Goal: Information Seeking & Learning: Check status

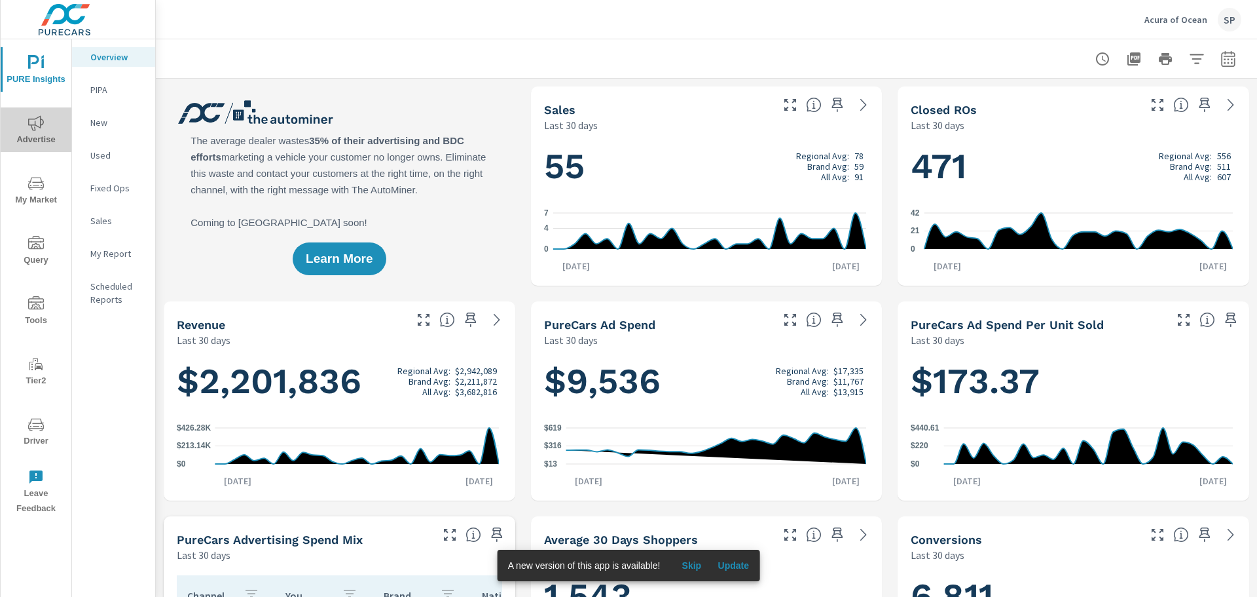
click at [22, 133] on span "Advertise" at bounding box center [36, 131] width 63 height 32
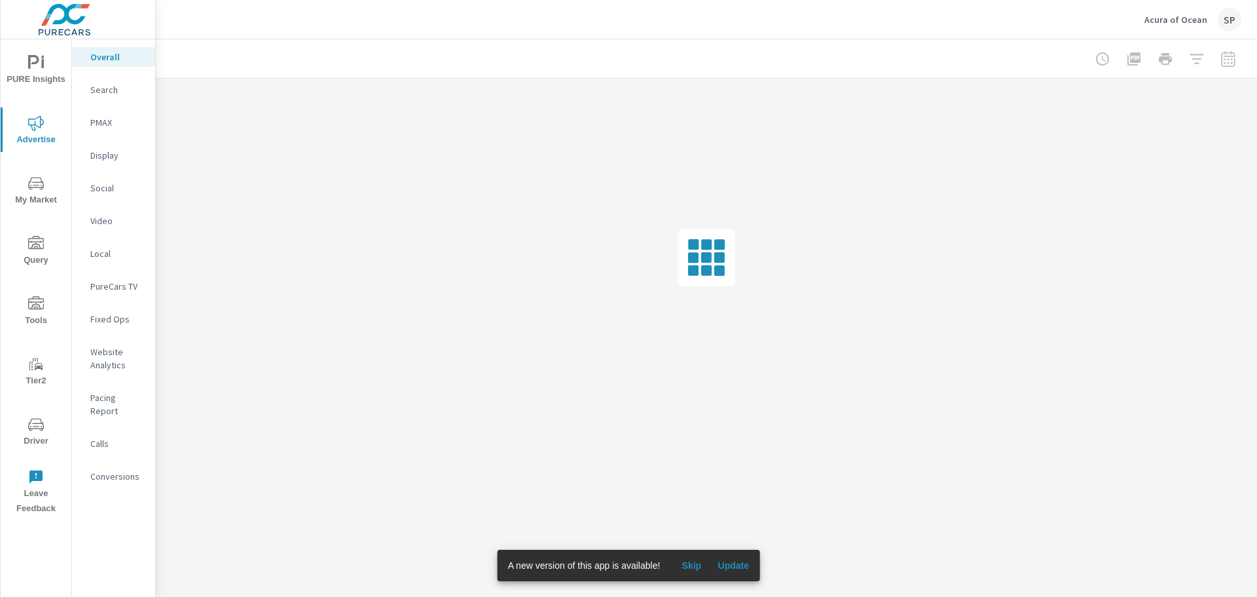
click at [101, 117] on p "PMAX" at bounding box center [117, 122] width 54 height 13
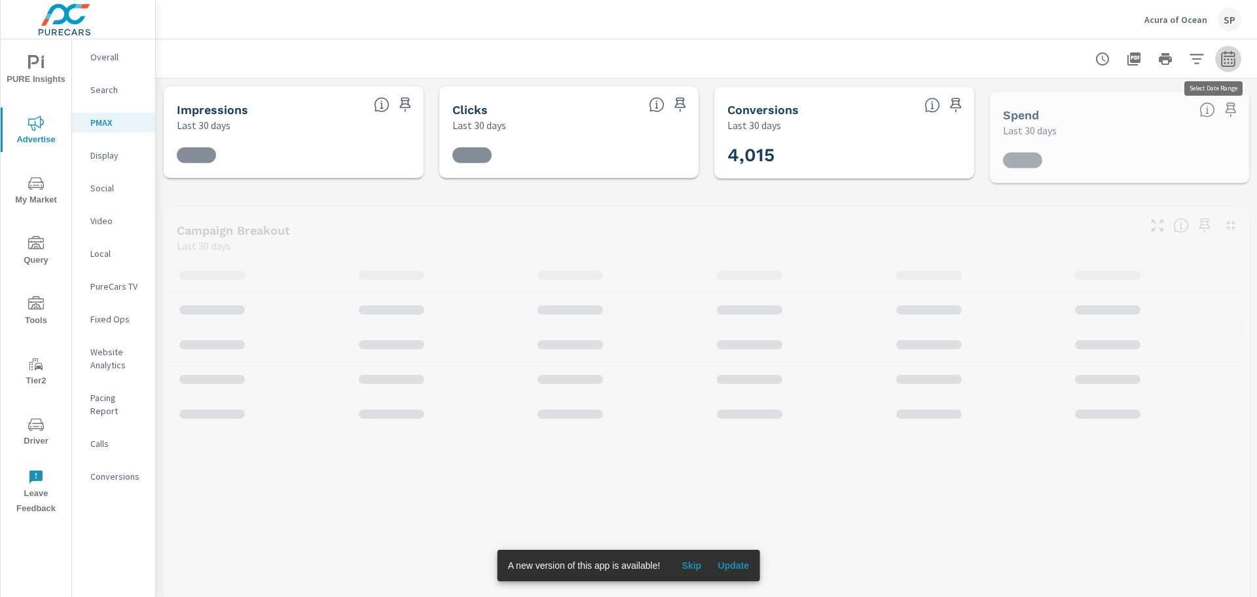
click at [1231, 63] on button "button" at bounding box center [1228, 59] width 26 height 26
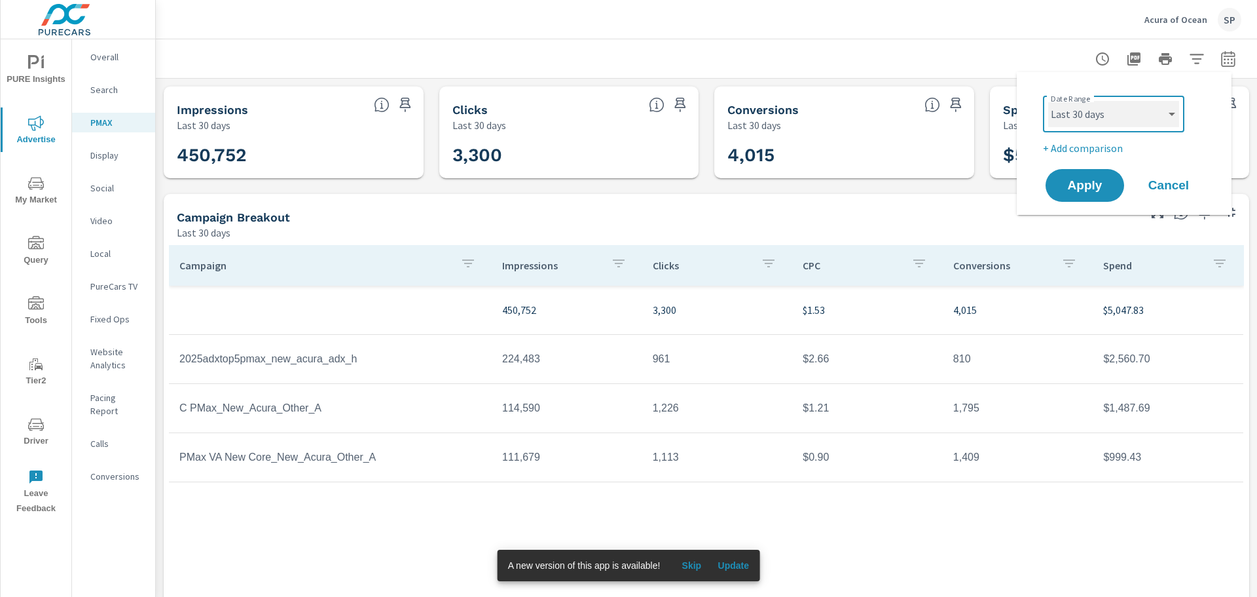
click at [1089, 110] on select "Custom [DATE] Last week Last 7 days Last 14 days Last 30 days Last 45 days Last…" at bounding box center [1113, 114] width 131 height 26
click at [1048, 101] on select "Custom [DATE] Last week Last 7 days Last 14 days Last 30 days Last 45 days Last…" at bounding box center [1113, 114] width 131 height 26
select select "Last month"
click at [1087, 190] on span "Apply" at bounding box center [1085, 185] width 54 height 12
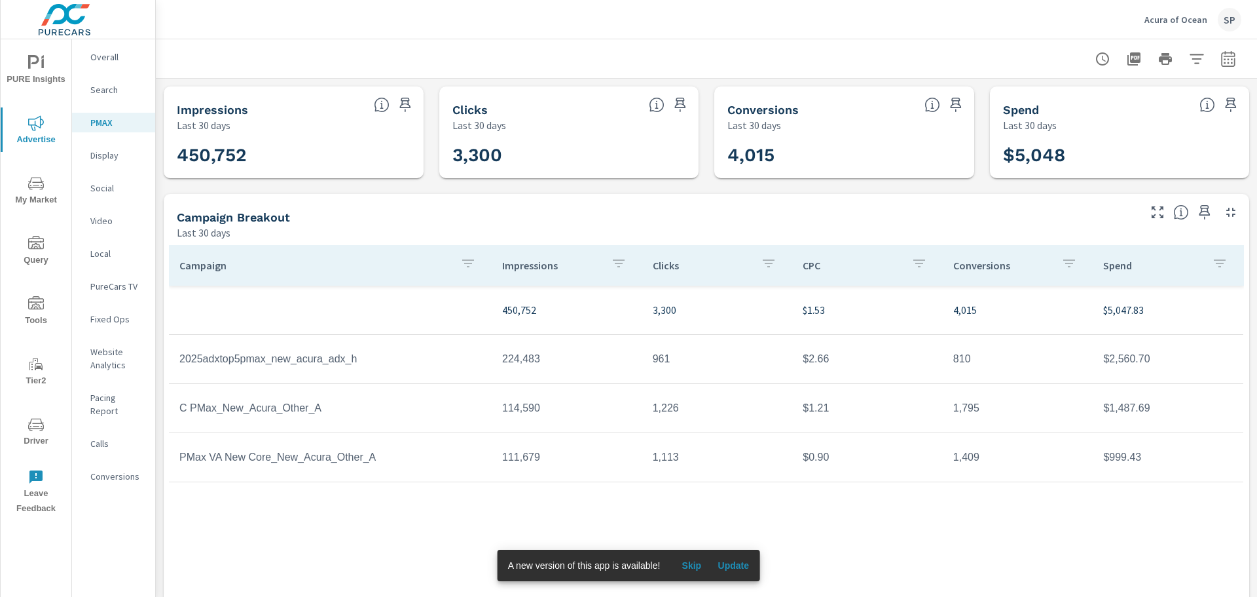
click at [81, 24] on img at bounding box center [65, 19] width 128 height 52
click at [73, 26] on img at bounding box center [65, 19] width 128 height 52
click at [1221, 65] on icon "button" at bounding box center [1229, 59] width 16 height 16
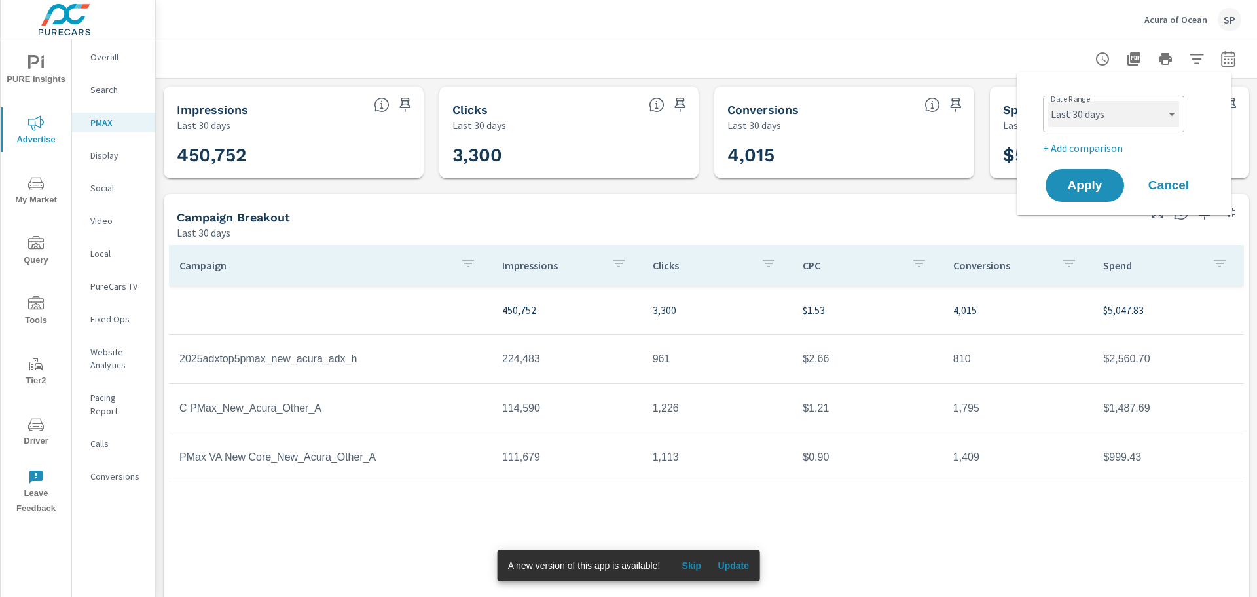
click at [1117, 126] on select "Custom [DATE] Last week Last 7 days Last 14 days Last 30 days Last 45 days Last…" at bounding box center [1113, 114] width 131 height 26
click at [1048, 101] on select "Custom Yesterday Last week Last 7 days Last 14 days Last 30 days Last 45 days L…" at bounding box center [1113, 114] width 131 height 26
select select "[DATE]"
click at [1084, 196] on button "Apply" at bounding box center [1084, 185] width 81 height 34
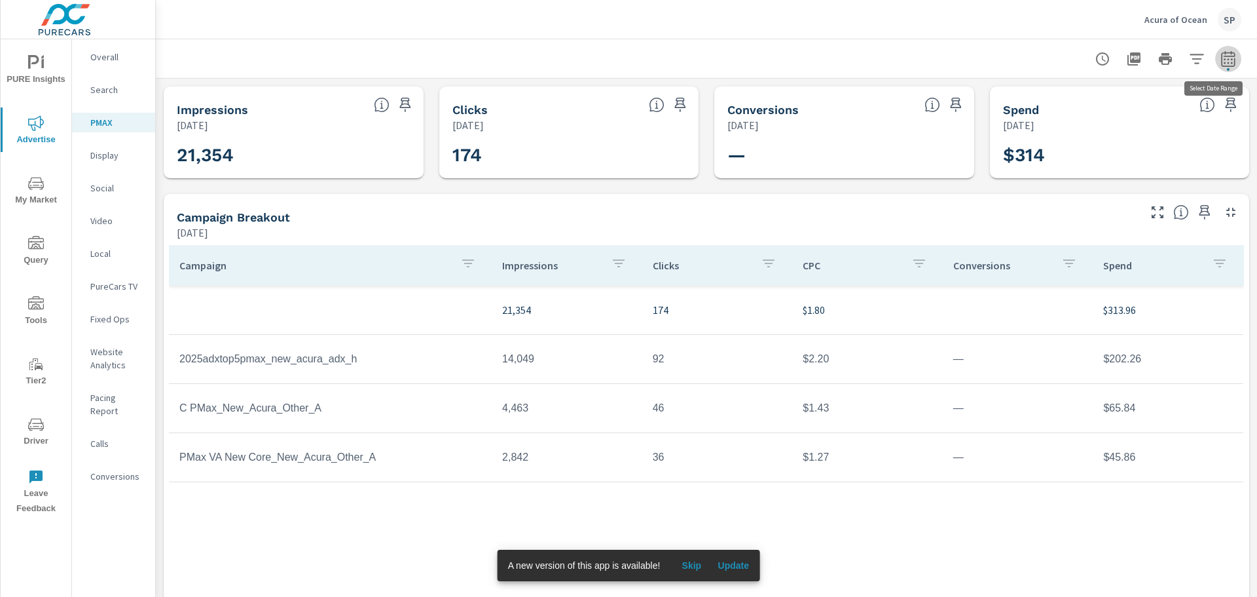
click at [1224, 60] on icon "button" at bounding box center [1228, 60] width 9 height 5
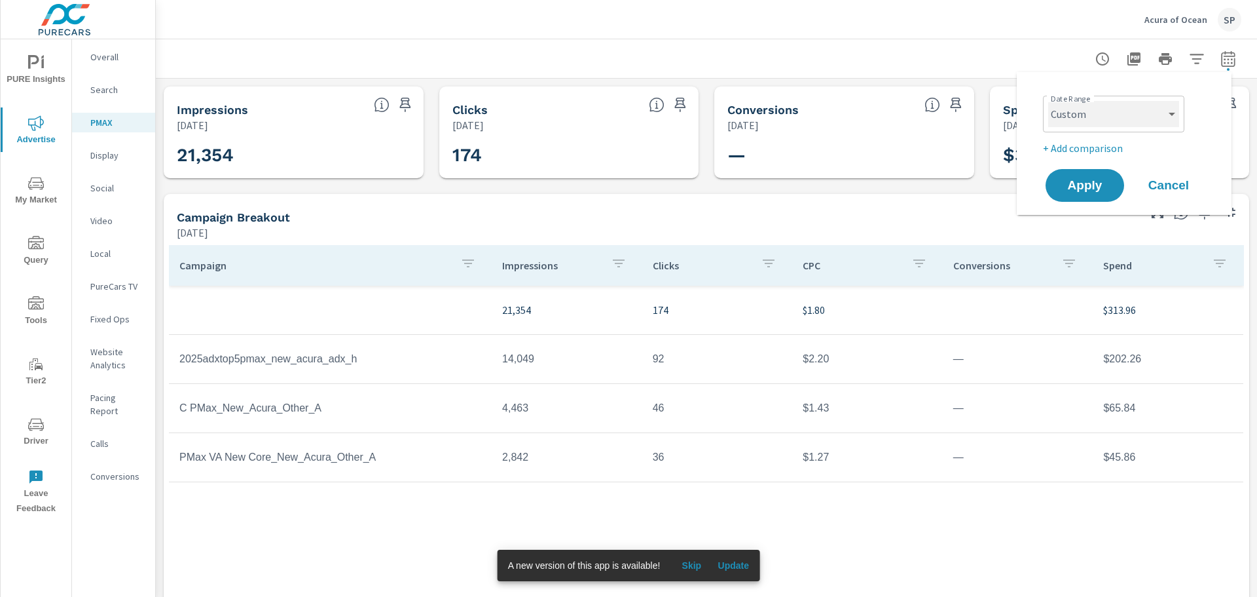
click at [1105, 101] on select "Custom [DATE] Last week Last 7 days Last 14 days Last 30 days Last 45 days Last…" at bounding box center [1113, 114] width 131 height 26
click at [1048, 101] on select "Custom [DATE] Last week Last 7 days Last 14 days Last 30 days Last 45 days Last…" at bounding box center [1113, 114] width 131 height 26
select select "Month to date"
click at [1087, 170] on button "Apply" at bounding box center [1084, 185] width 81 height 34
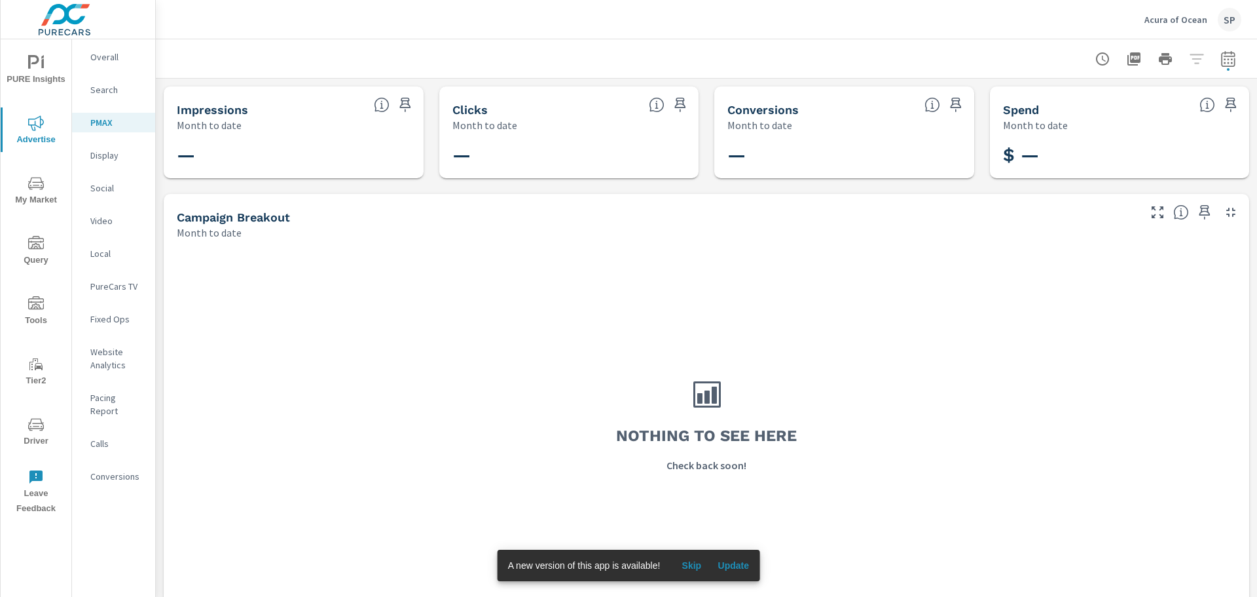
click at [132, 127] on p "PMAX" at bounding box center [117, 122] width 54 height 13
click at [1221, 56] on icon "button" at bounding box center [1228, 58] width 14 height 16
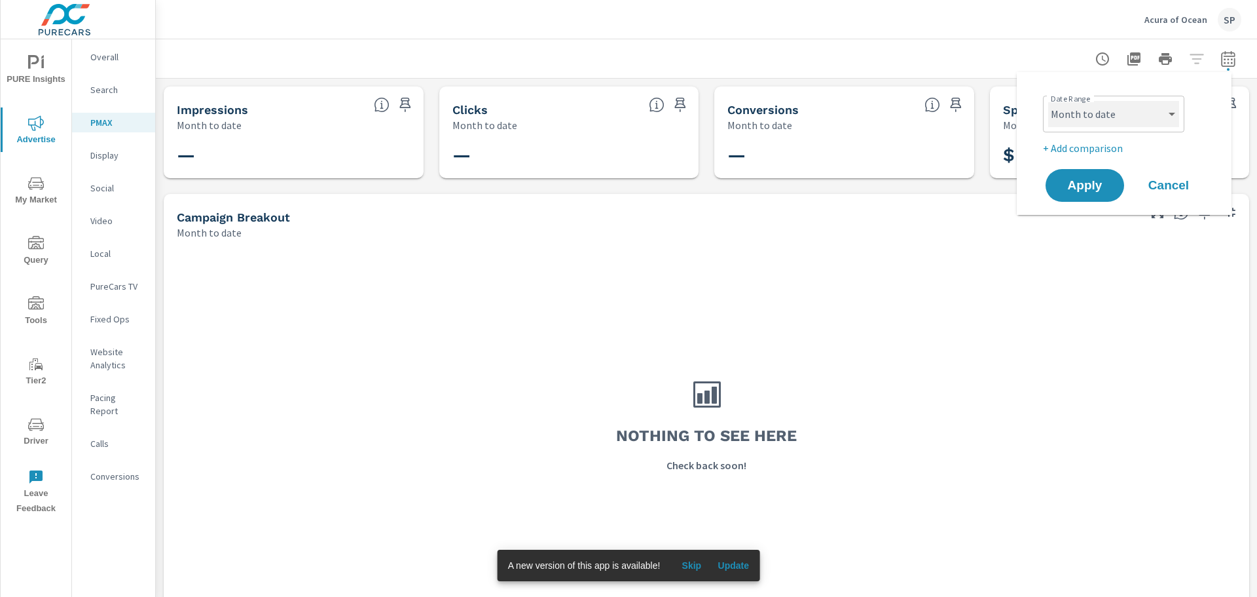
click at [1069, 120] on select "Custom [DATE] Last week Last 7 days Last 14 days Last 30 days Last 45 days Last…" at bounding box center [1113, 114] width 131 height 26
click at [1048, 101] on select "Custom [DATE] Last week Last 7 days Last 14 days Last 30 days Last 45 days Last…" at bounding box center [1113, 114] width 131 height 26
select select "Last month"
click at [1089, 186] on span "Apply" at bounding box center [1085, 185] width 54 height 12
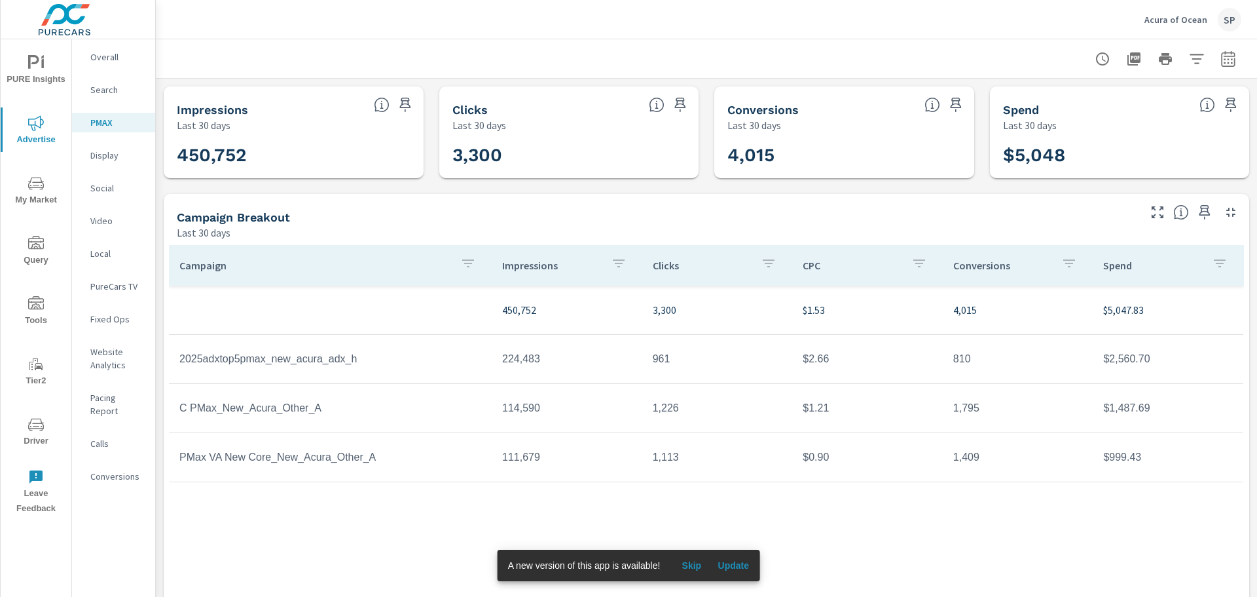
scroll to position [19, 0]
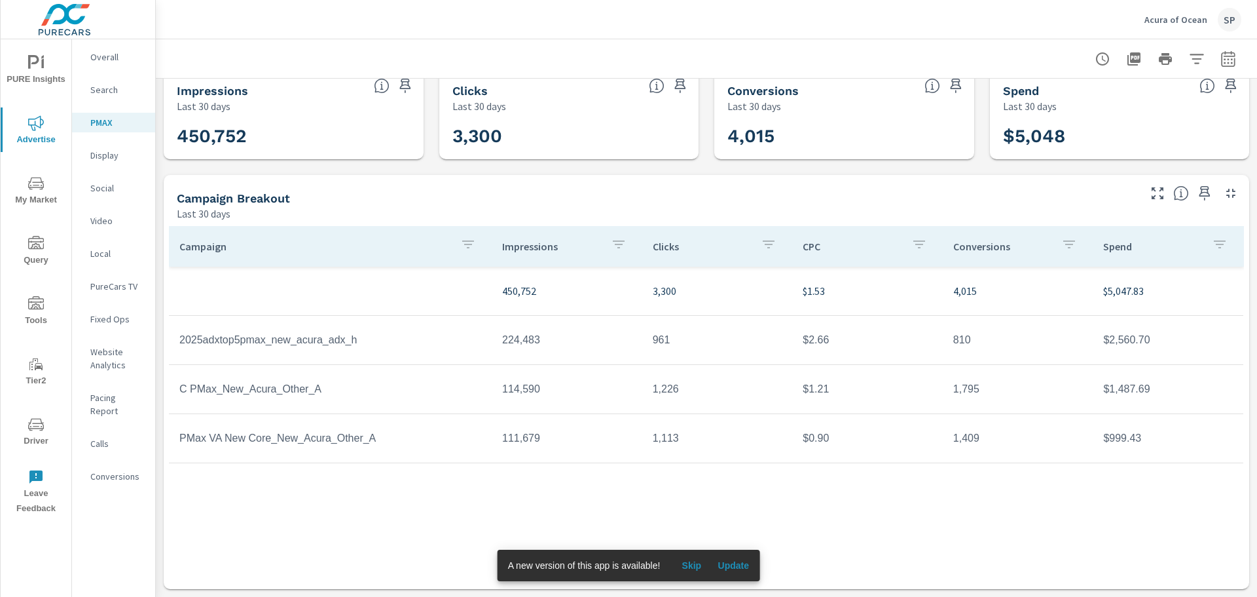
click at [727, 568] on span "Update" at bounding box center [733, 565] width 31 height 12
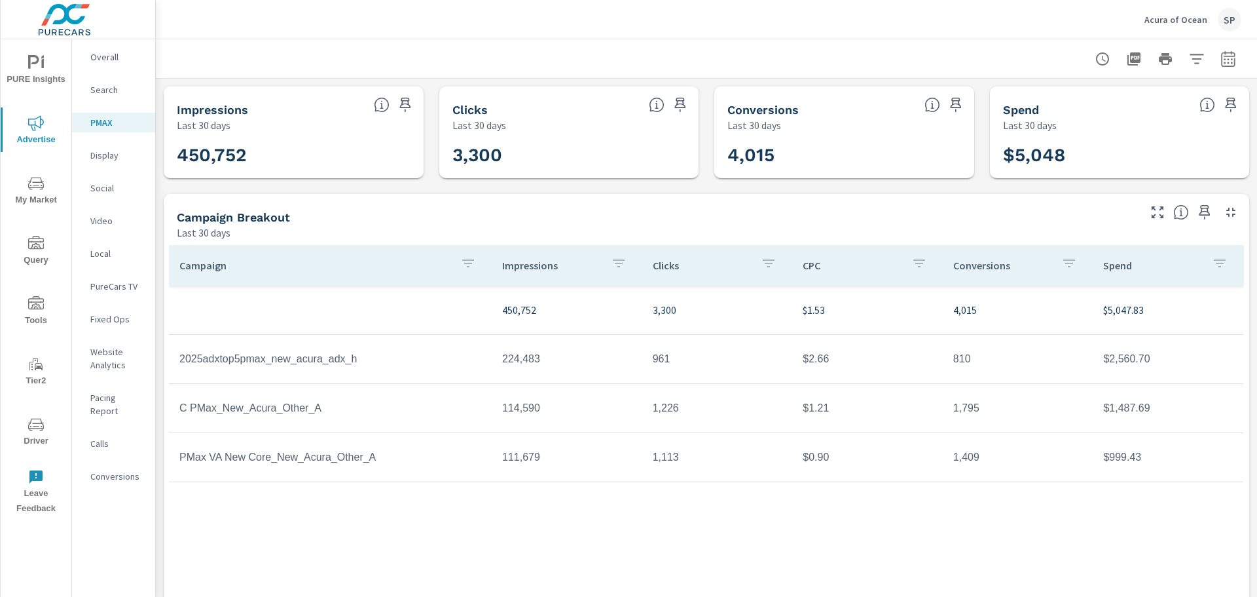
click at [74, 9] on img at bounding box center [65, 19] width 128 height 52
click at [30, 62] on icon "nav menu" at bounding box center [33, 62] width 11 height 14
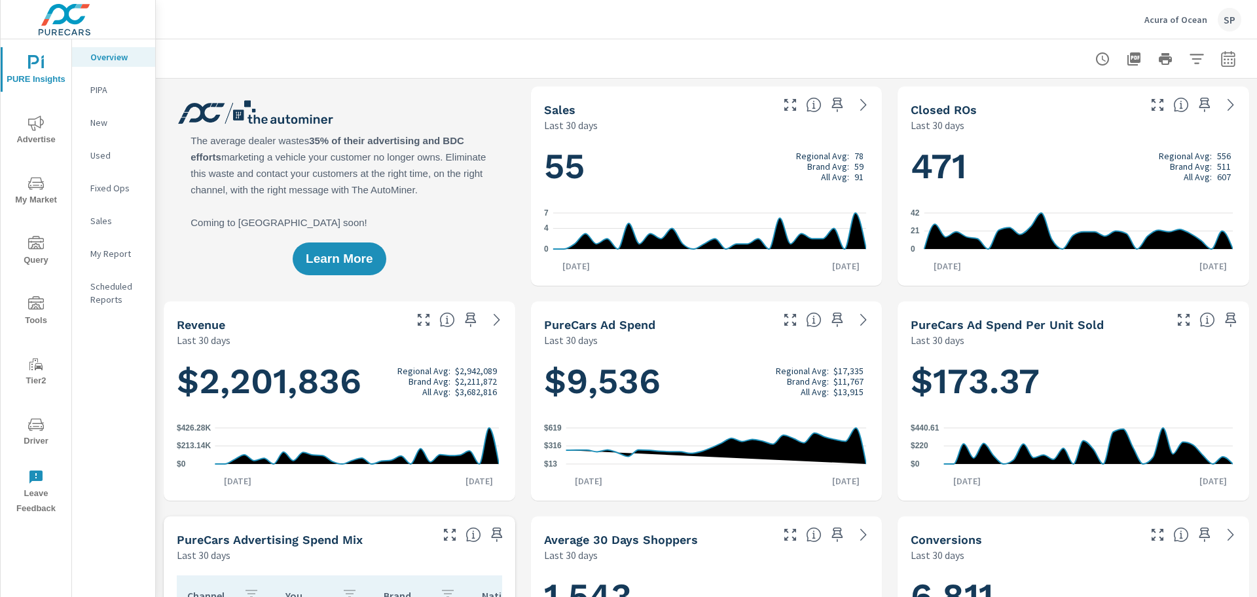
click at [1224, 16] on div "SP" at bounding box center [1230, 20] width 24 height 24
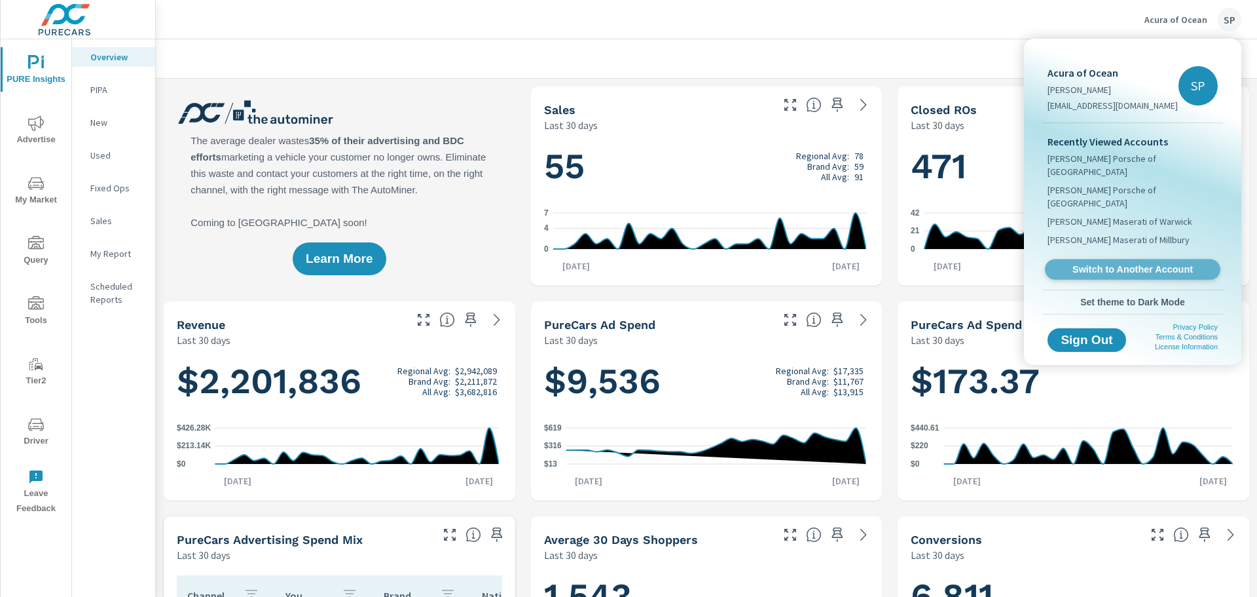
click at [1109, 263] on span "Switch to Another Account" at bounding box center [1132, 269] width 160 height 12
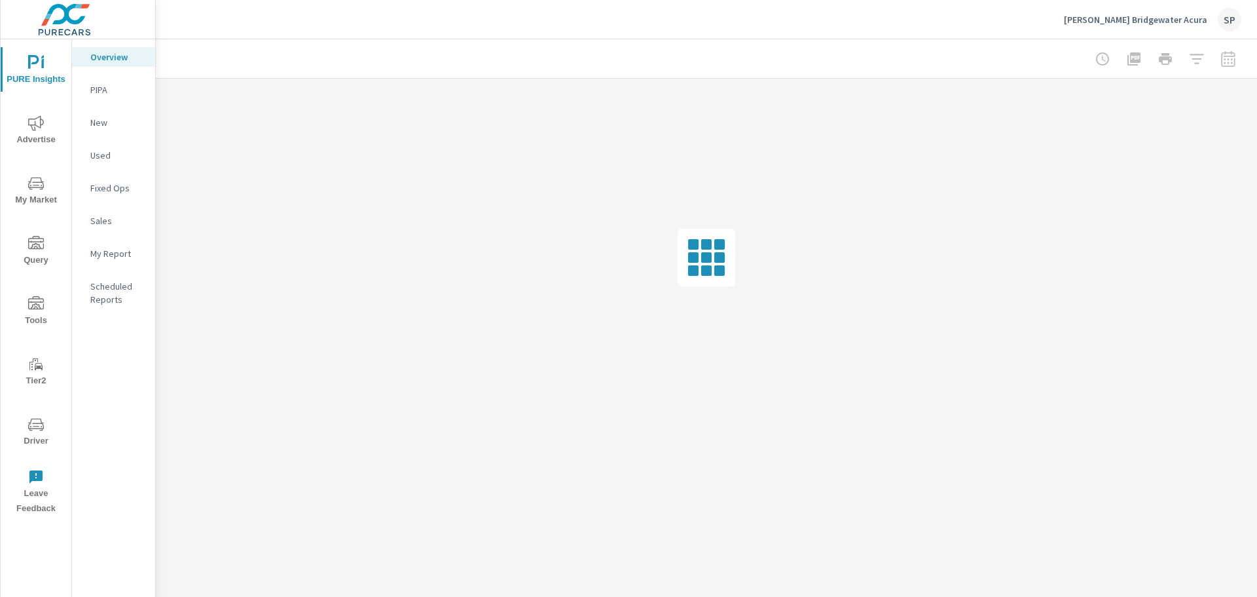
click at [43, 137] on span "Advertise" at bounding box center [36, 131] width 63 height 32
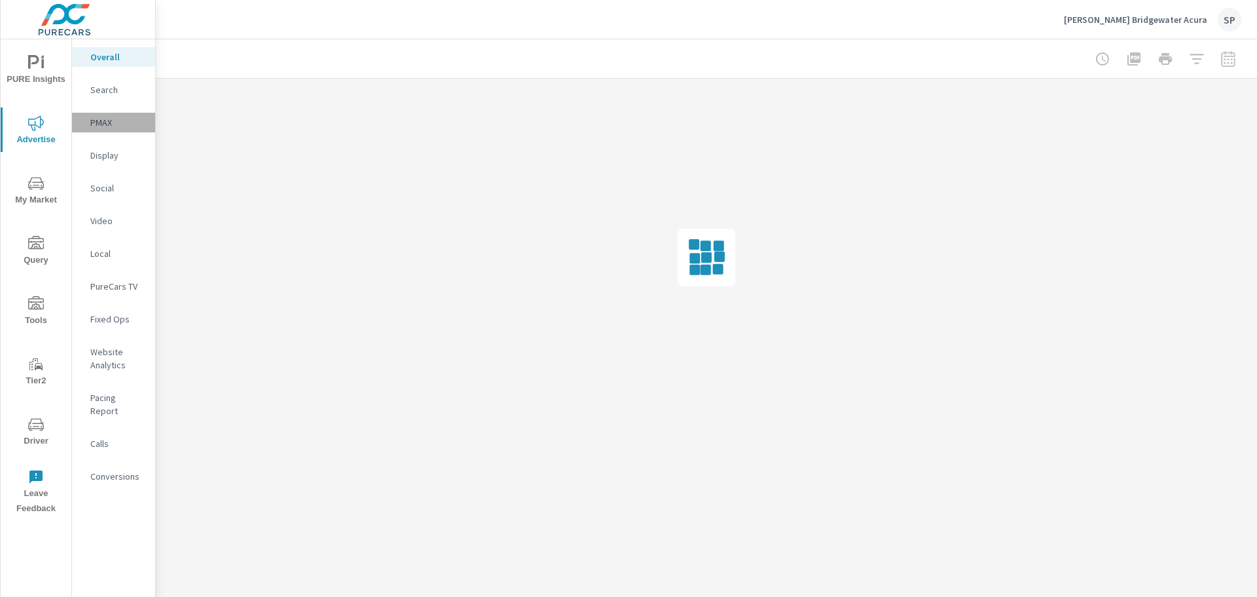
click at [122, 122] on p "PMAX" at bounding box center [117, 122] width 54 height 13
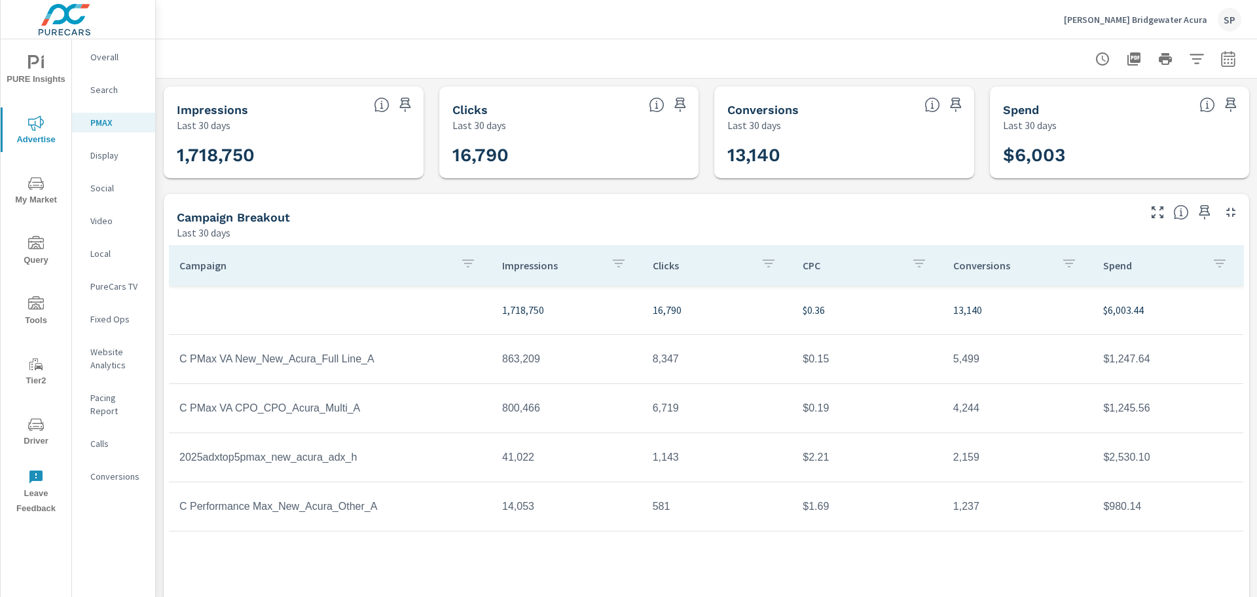
click at [1221, 54] on icon "button" at bounding box center [1229, 59] width 16 height 16
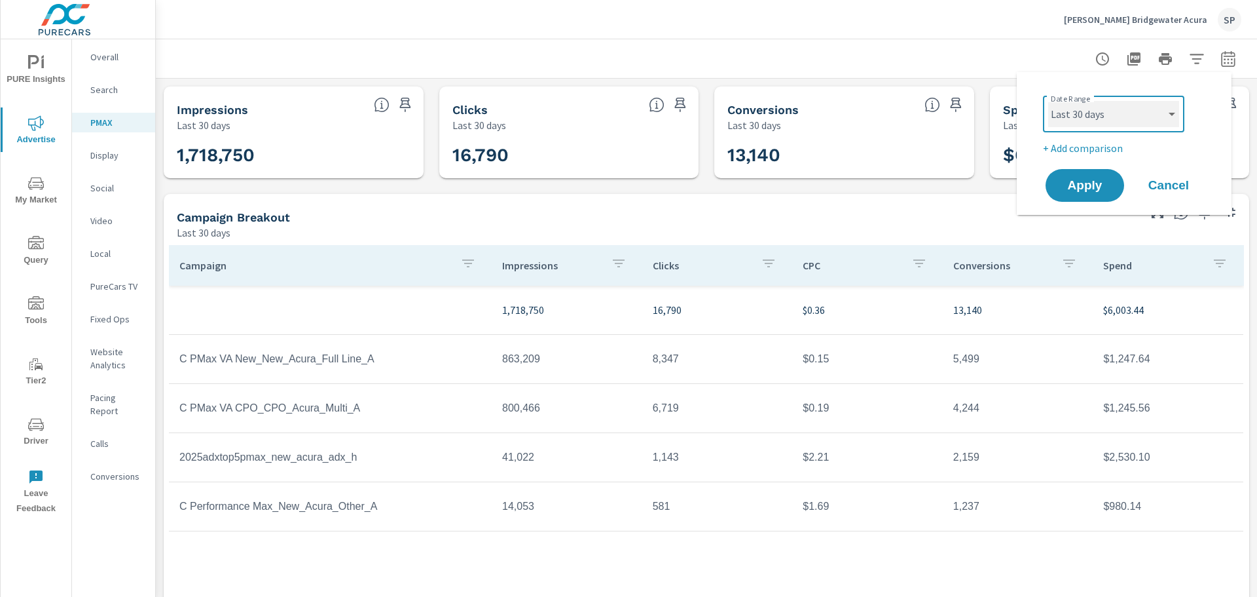
click at [1104, 113] on select "Custom Yesterday Last week Last 7 days Last 14 days Last 30 days Last 45 days L…" at bounding box center [1113, 114] width 131 height 26
click at [1048, 101] on select "Custom Yesterday Last week Last 7 days Last 14 days Last 30 days Last 45 days L…" at bounding box center [1113, 114] width 131 height 26
select select "Last month"
click at [1078, 192] on span "Apply" at bounding box center [1085, 185] width 54 height 12
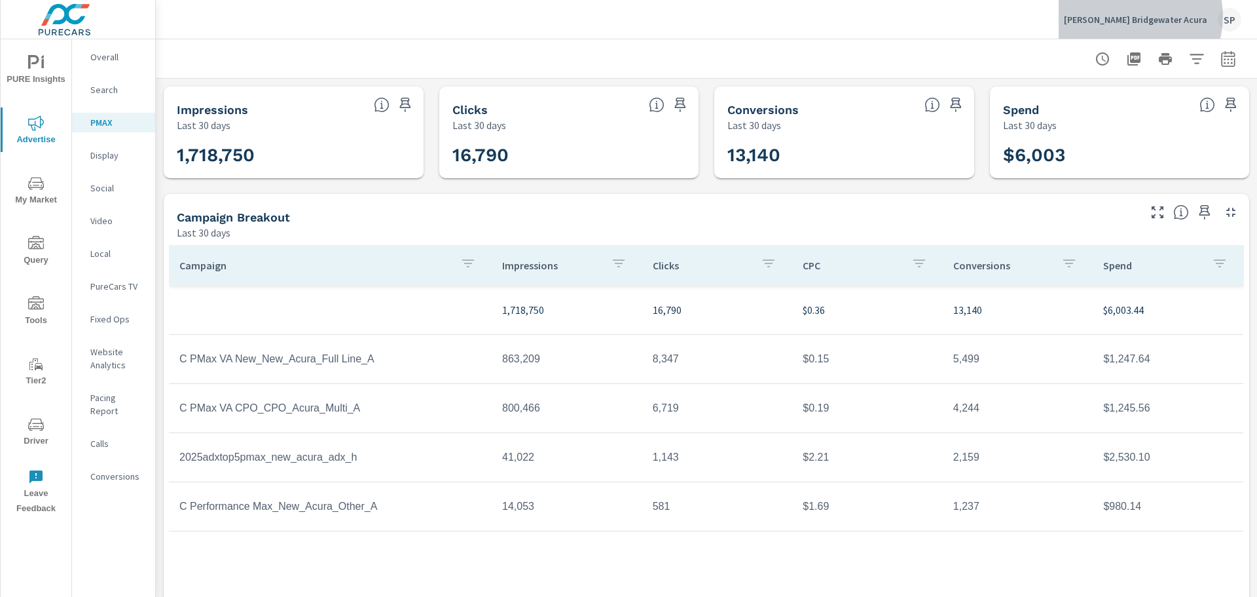
click at [1154, 16] on p "Bill Vince's Bridgewater Acura" at bounding box center [1135, 20] width 143 height 12
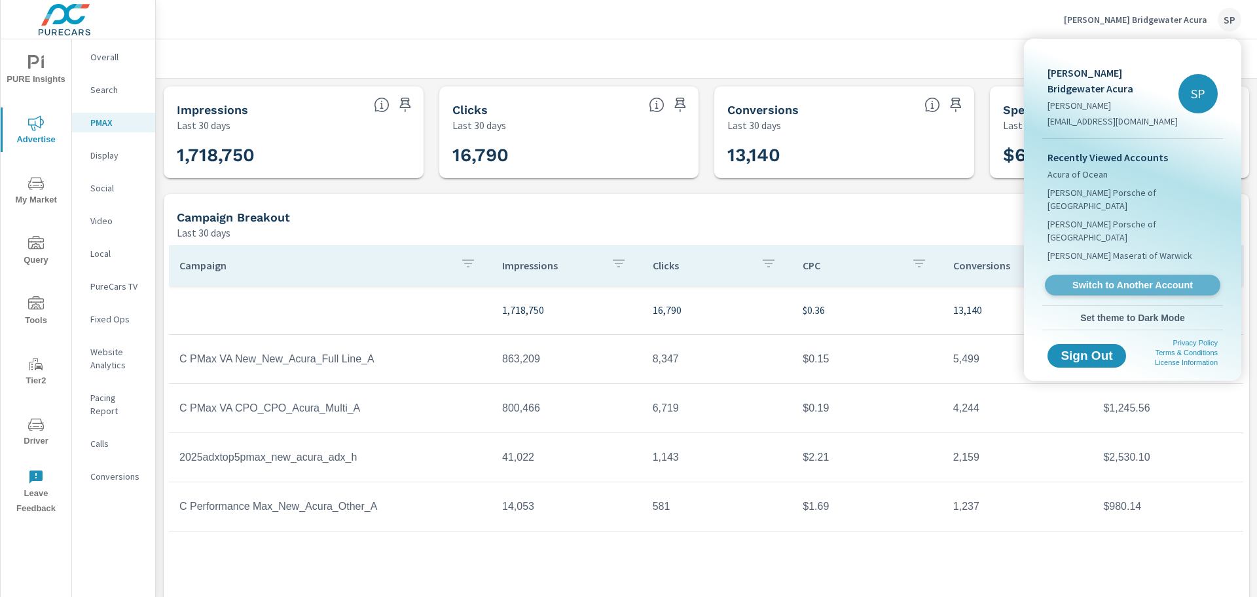
click at [1103, 279] on span "Switch to Another Account" at bounding box center [1132, 285] width 160 height 12
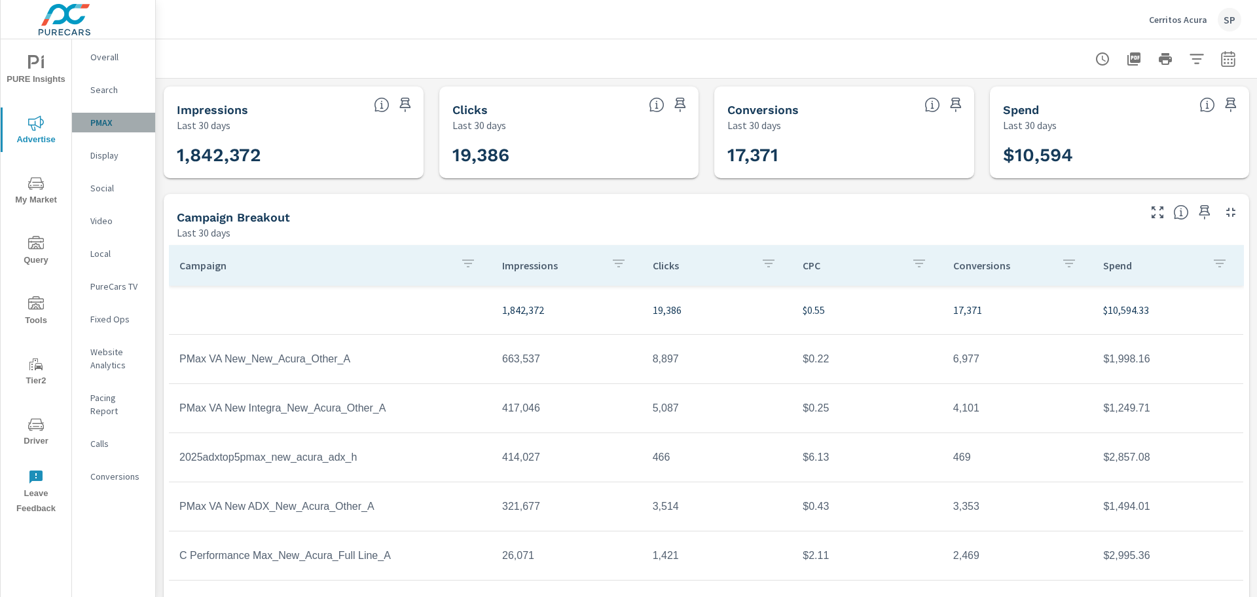
click at [111, 122] on p "PMAX" at bounding box center [117, 122] width 54 height 13
click at [1221, 56] on icon "button" at bounding box center [1228, 58] width 14 height 16
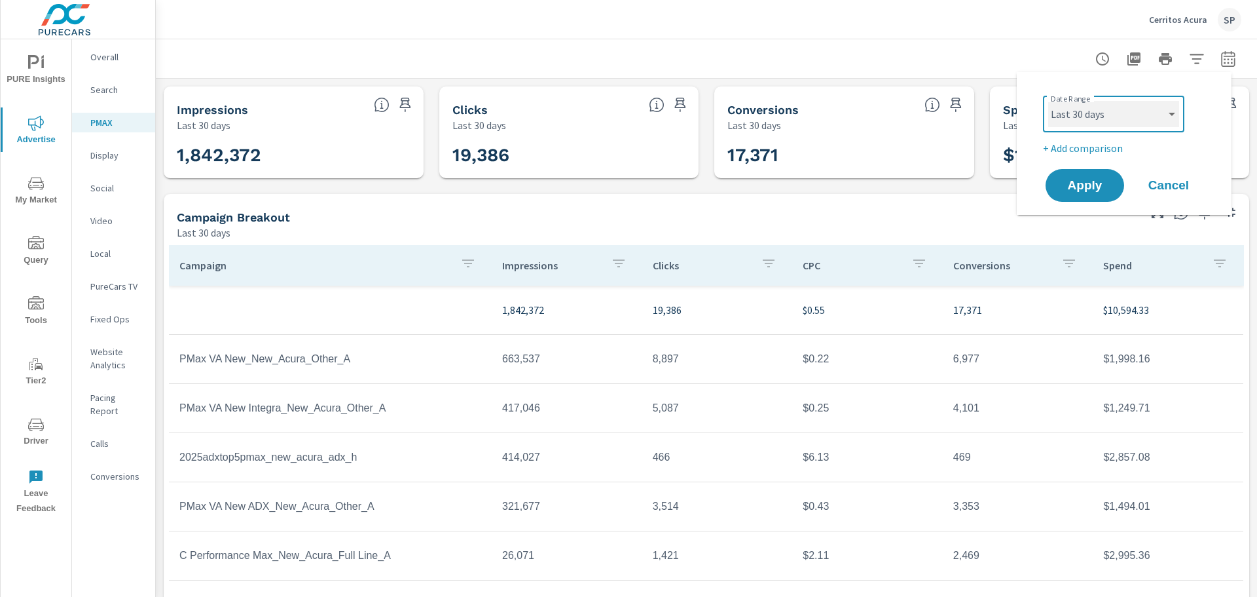
click at [1105, 115] on select "Custom Yesterday Last week Last 7 days Last 14 days Last 30 days Last 45 days L…" at bounding box center [1113, 114] width 131 height 26
click at [1048, 101] on select "Custom Yesterday Last week Last 7 days Last 14 days Last 30 days Last 45 days L…" at bounding box center [1113, 114] width 131 height 26
select select "Last month"
click at [1081, 187] on span "Apply" at bounding box center [1085, 185] width 54 height 12
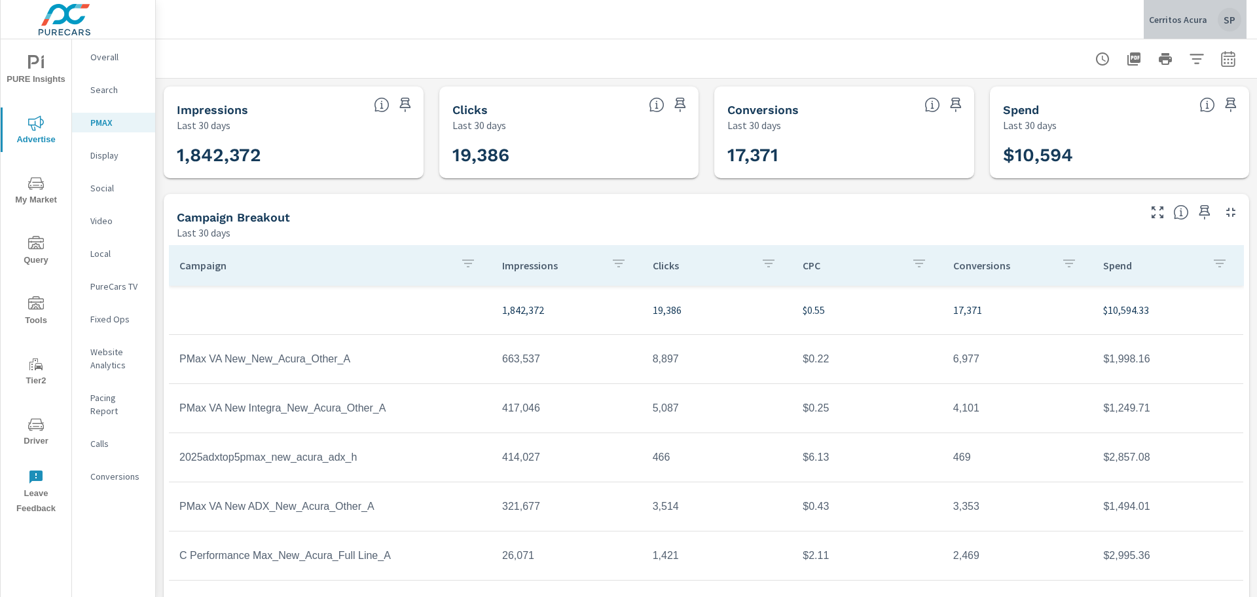
click at [1227, 24] on div "SP" at bounding box center [1230, 20] width 24 height 24
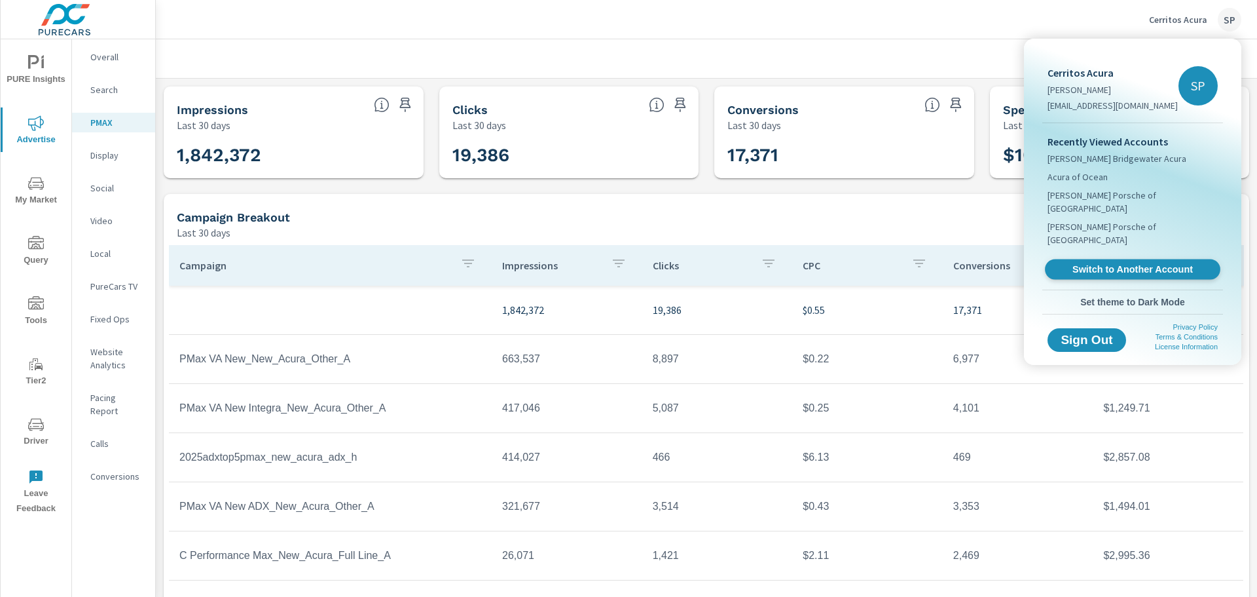
click at [1103, 263] on span "Switch to Another Account" at bounding box center [1132, 269] width 160 height 12
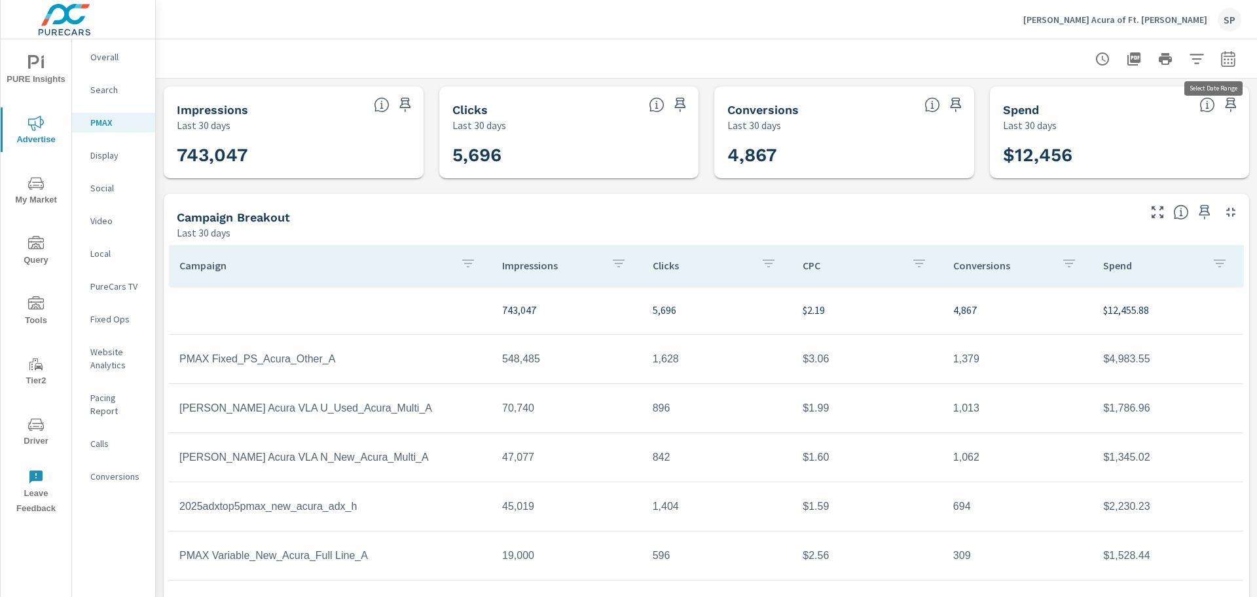
click at [1222, 54] on icon "button" at bounding box center [1229, 59] width 16 height 16
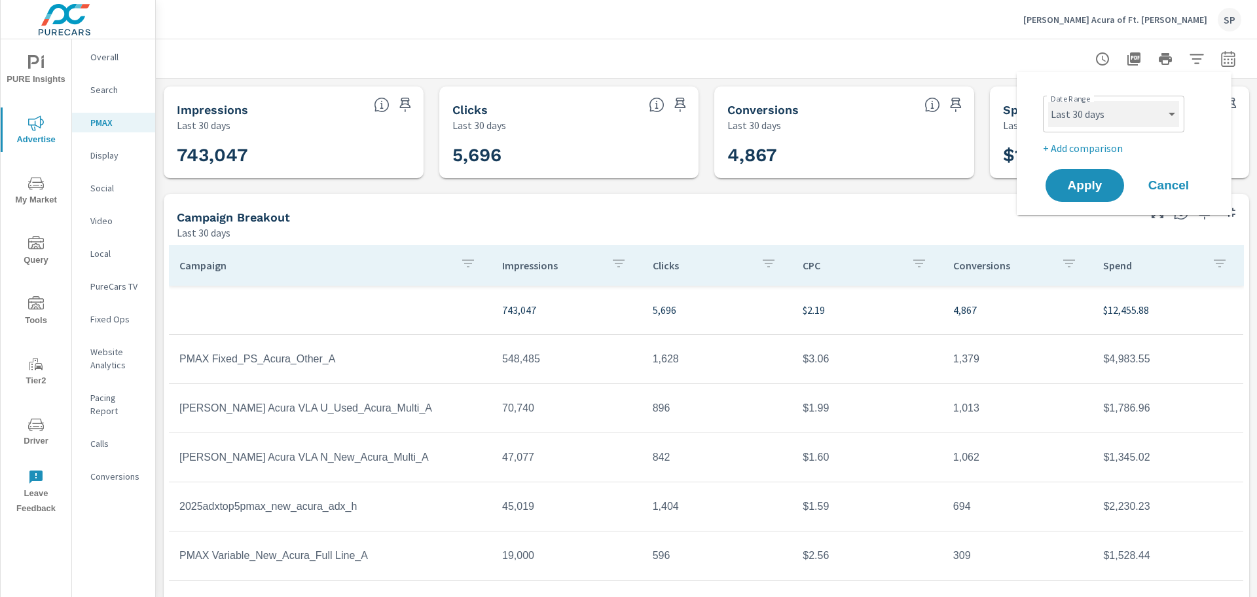
click at [1094, 111] on select "Custom [DATE] Last week Last 7 days Last 14 days Last 30 days Last 45 days Last…" at bounding box center [1113, 114] width 131 height 26
click at [1048, 101] on select "Custom [DATE] Last week Last 7 days Last 14 days Last 30 days Last 45 days Last…" at bounding box center [1113, 114] width 131 height 26
select select "Last month"
click at [1093, 194] on button "Apply" at bounding box center [1084, 185] width 81 height 34
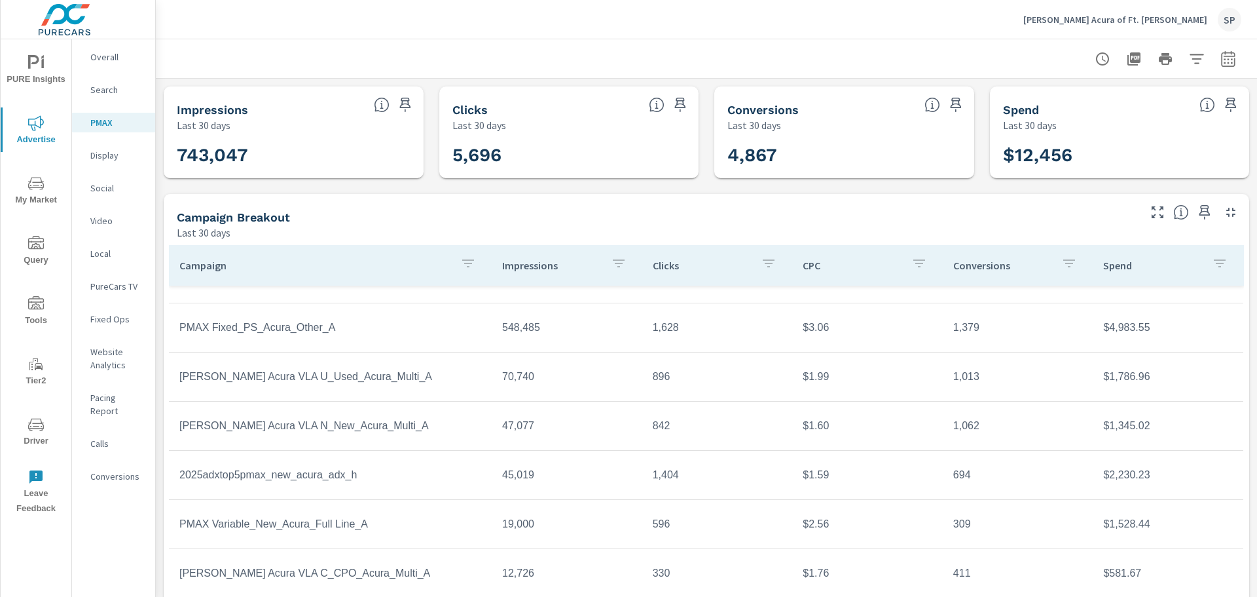
scroll to position [48, 0]
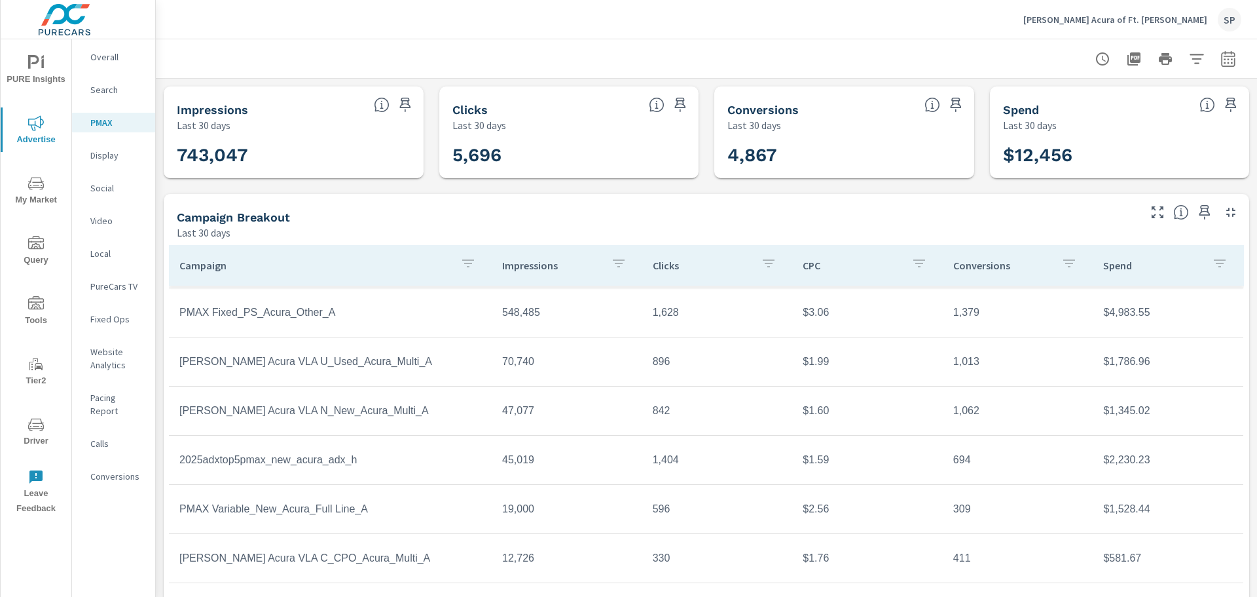
click at [1194, 27] on div "Coggin Acura of Ft. Pierce SP" at bounding box center [1132, 20] width 218 height 24
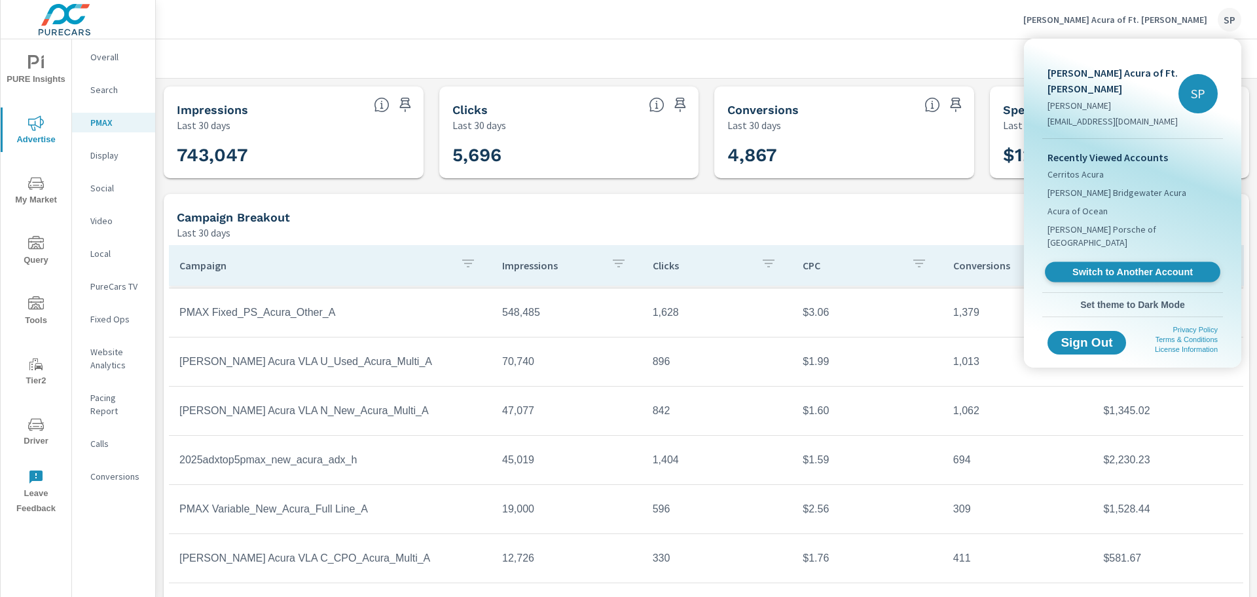
click at [1122, 266] on span "Switch to Another Account" at bounding box center [1132, 272] width 160 height 12
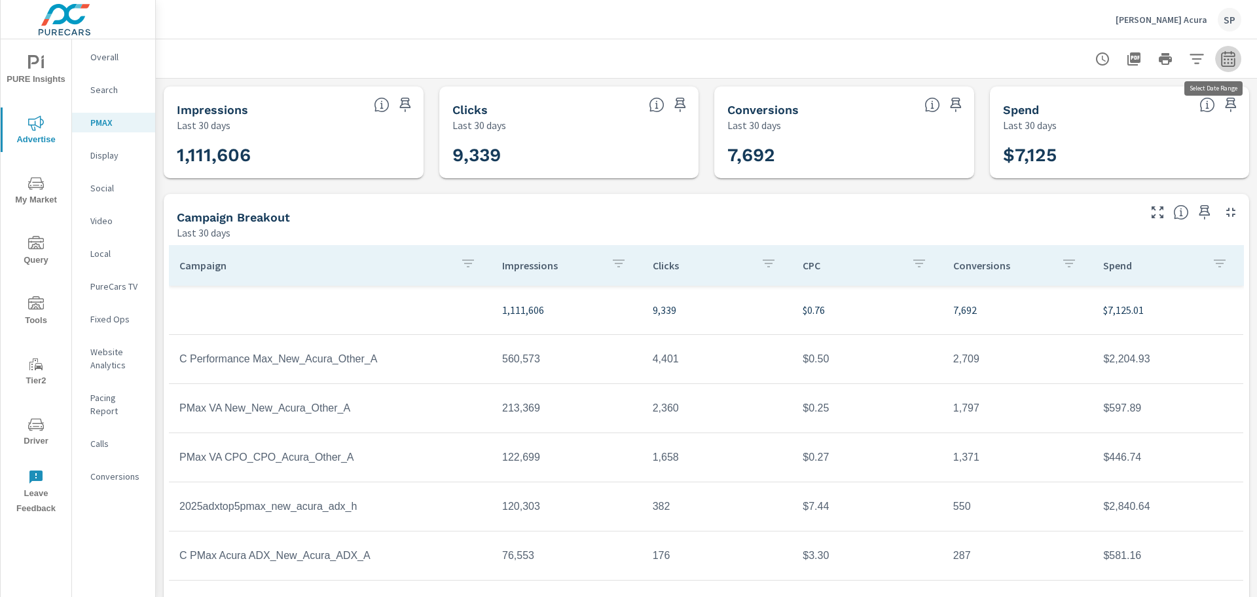
click at [1224, 58] on icon "button" at bounding box center [1228, 58] width 14 height 16
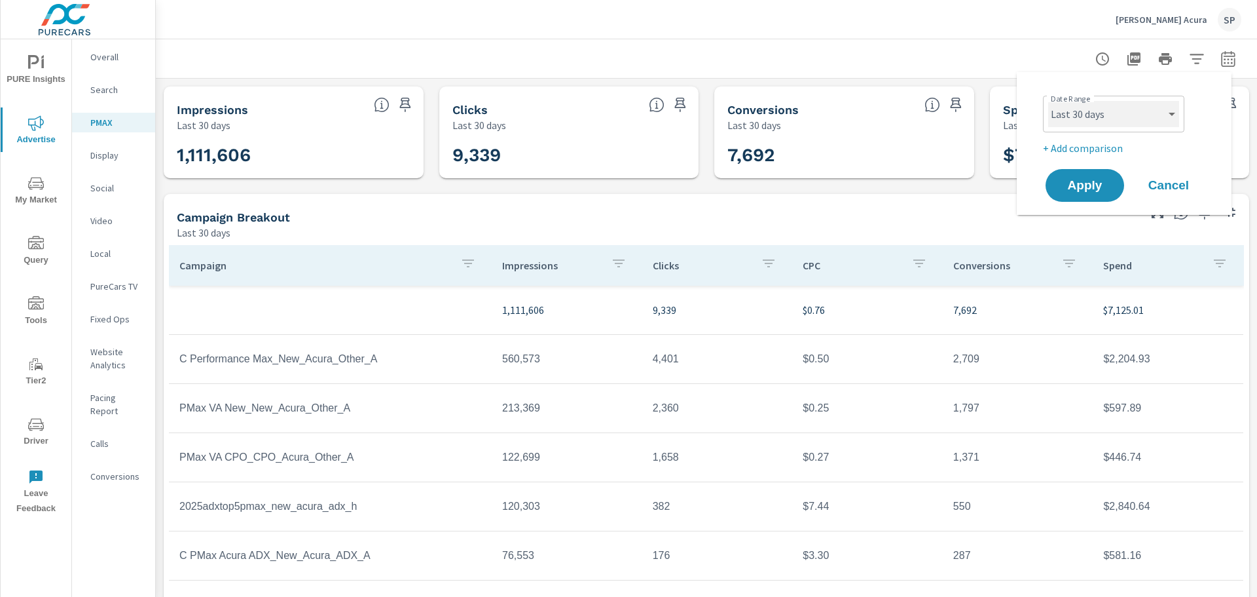
click at [1101, 123] on select "Custom Yesterday Last week Last 7 days Last 14 days Last 30 days Last 45 days L…" at bounding box center [1113, 114] width 131 height 26
click at [1048, 101] on select "Custom [DATE] Last week Last 7 days Last 14 days Last 30 days Last 45 days Last…" at bounding box center [1113, 114] width 131 height 26
select select "Last month"
click at [1076, 172] on button "Apply" at bounding box center [1084, 185] width 81 height 34
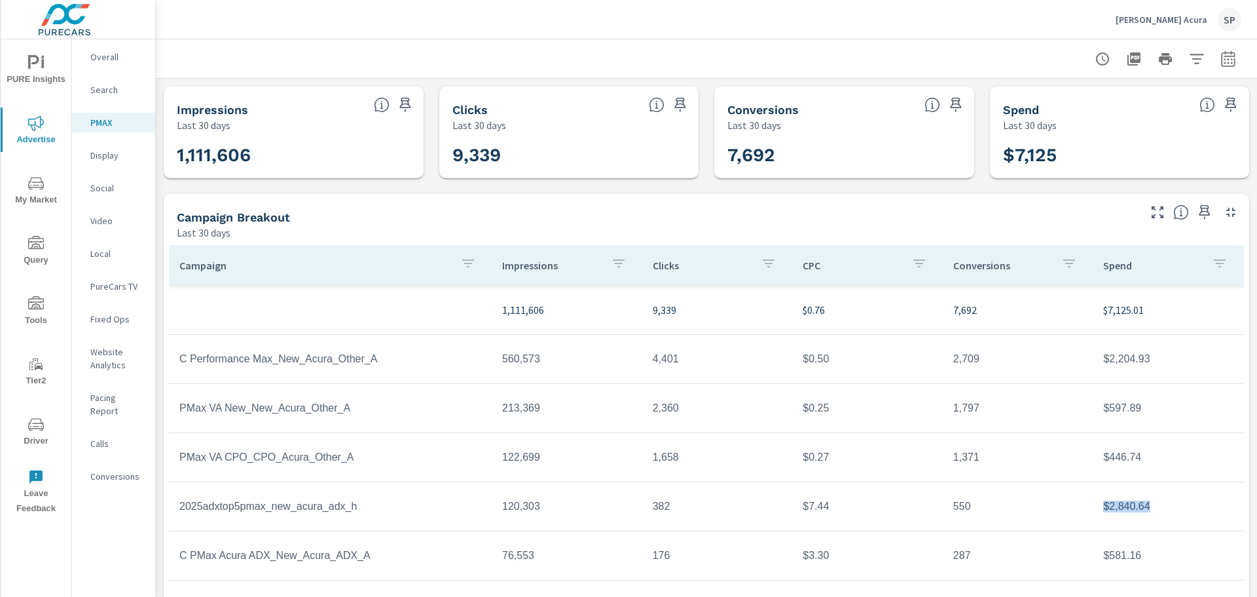
drag, startPoint x: 1152, startPoint y: 516, endPoint x: 1078, endPoint y: 518, distance: 74.7
click at [1093, 518] on td "$2,840.64" at bounding box center [1168, 506] width 151 height 33
copy td "$2,840.64"
click at [1186, 14] on p "[PERSON_NAME] Acura" at bounding box center [1162, 20] width 92 height 12
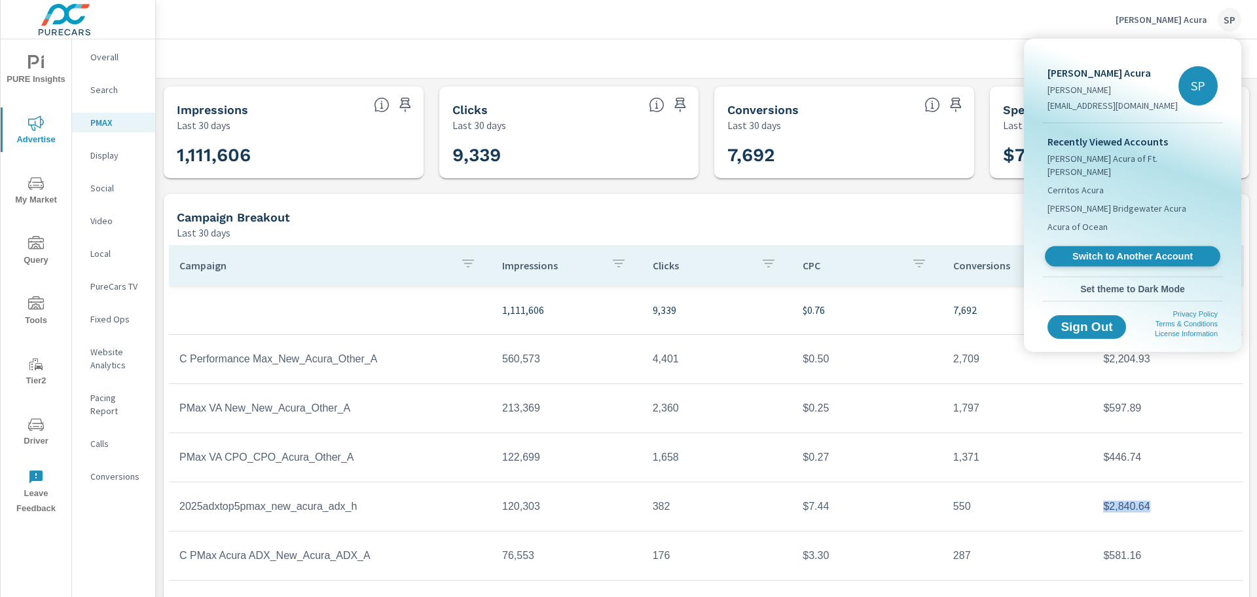
click at [1134, 250] on link "Switch to Another Account" at bounding box center [1132, 256] width 175 height 20
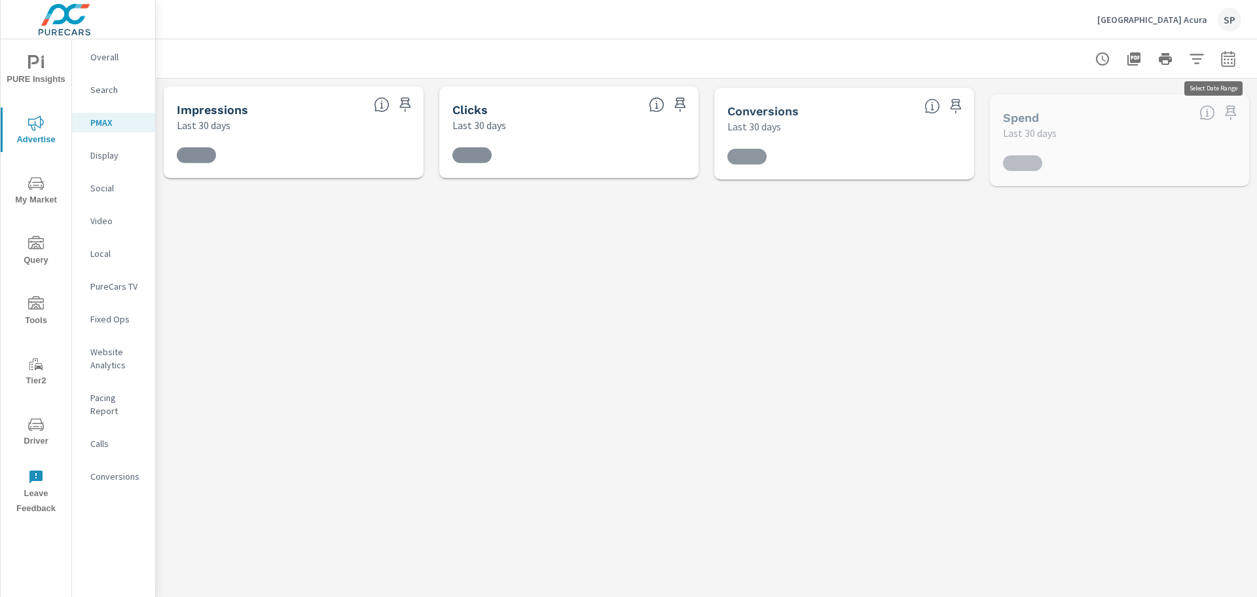
click at [1227, 68] on button "button" at bounding box center [1228, 59] width 26 height 26
select select "Last 30 days"
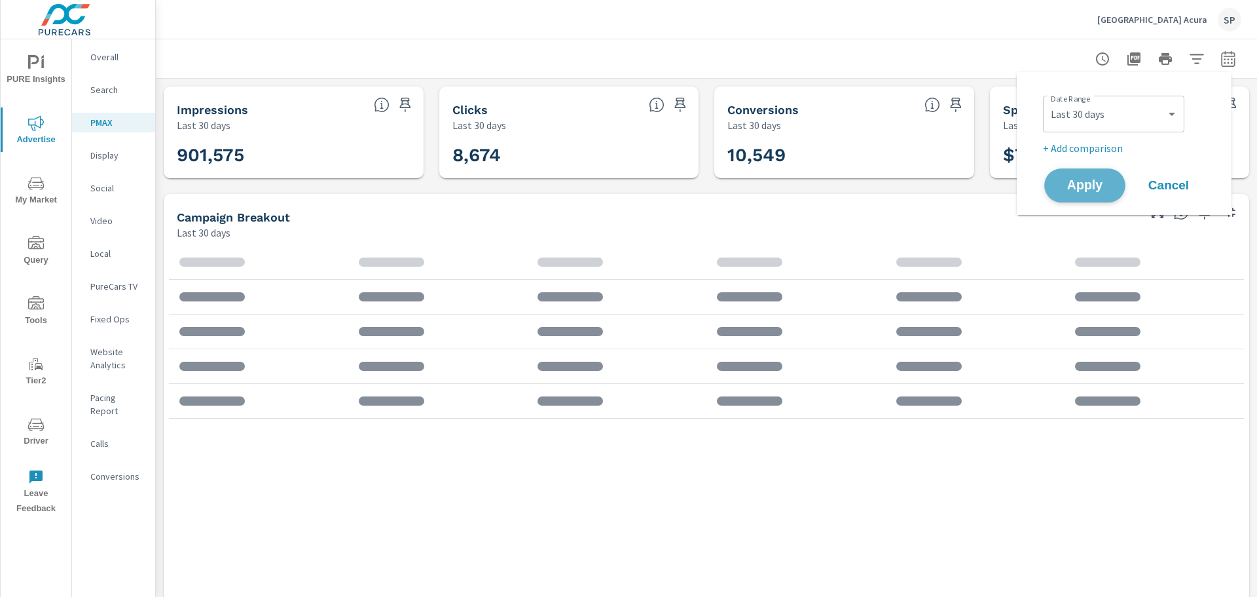
click at [1080, 182] on span "Apply" at bounding box center [1085, 185] width 54 height 12
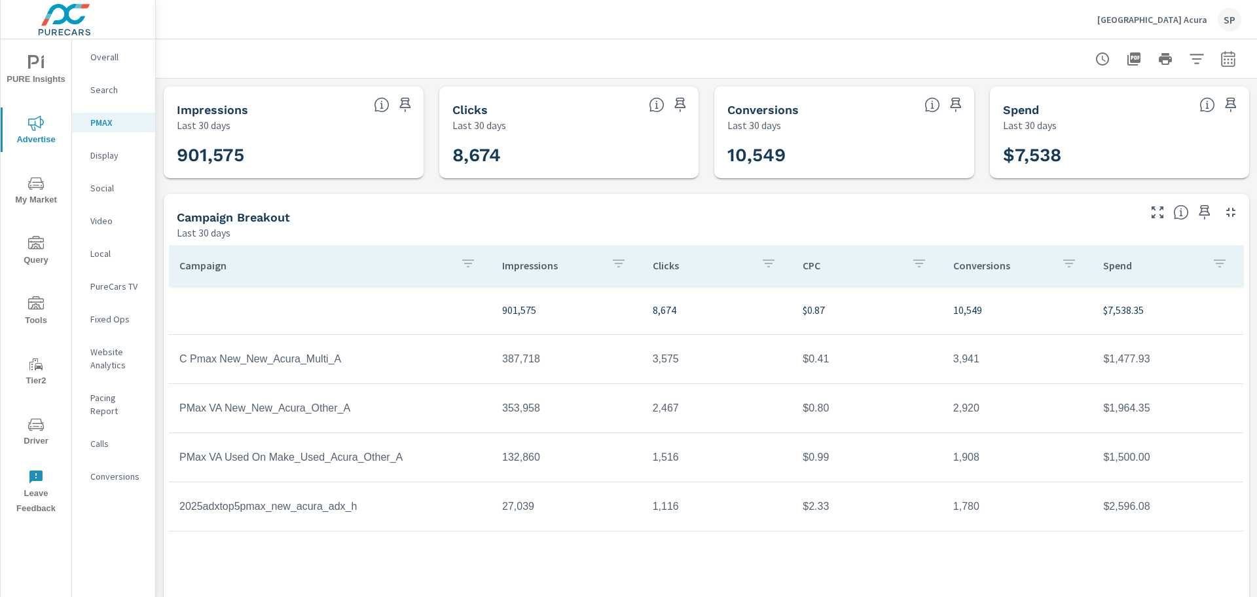
click at [1095, 504] on td "$2,596.08" at bounding box center [1168, 506] width 151 height 33
copy td "$2,596.08"
click at [1150, 12] on div "Park Avenue Acura SP" at bounding box center [1169, 20] width 144 height 24
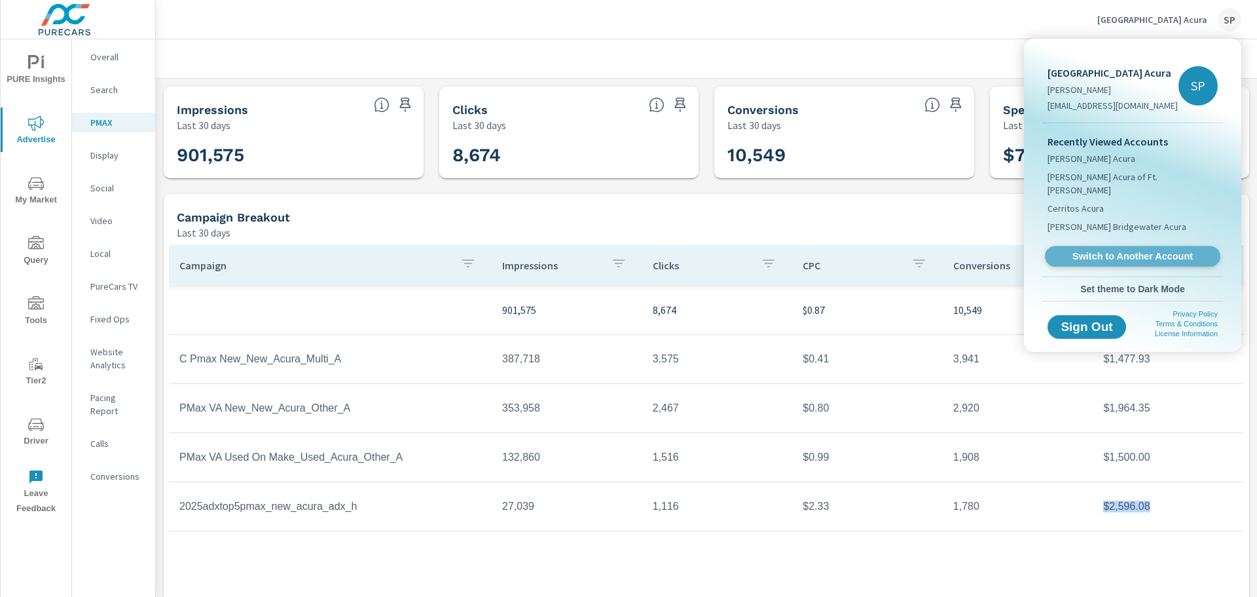
click at [1169, 250] on span "Switch to Another Account" at bounding box center [1132, 256] width 160 height 12
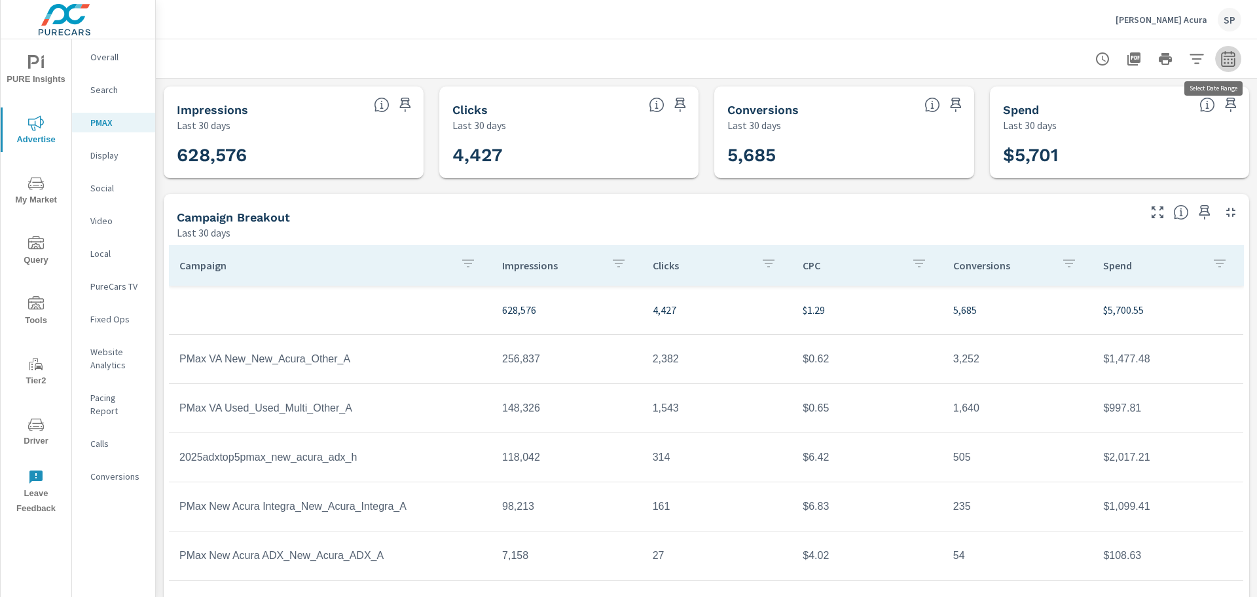
click at [1218, 48] on button "button" at bounding box center [1228, 59] width 26 height 26
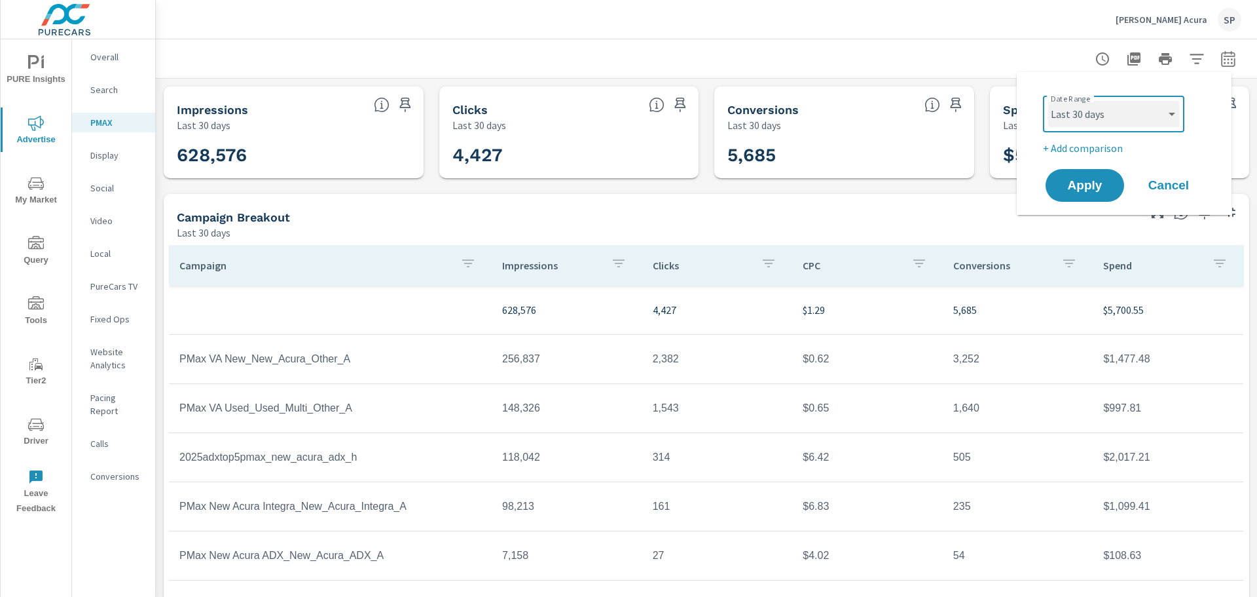
click at [1119, 107] on select "Custom [DATE] Last week Last 7 days Last 14 days Last 30 days Last 45 days Last…" at bounding box center [1113, 114] width 131 height 26
click at [1048, 101] on select "Custom [DATE] Last week Last 7 days Last 14 days Last 30 days Last 45 days Last…" at bounding box center [1113, 114] width 131 height 26
select select "Last month"
click at [1080, 188] on span "Apply" at bounding box center [1085, 185] width 54 height 12
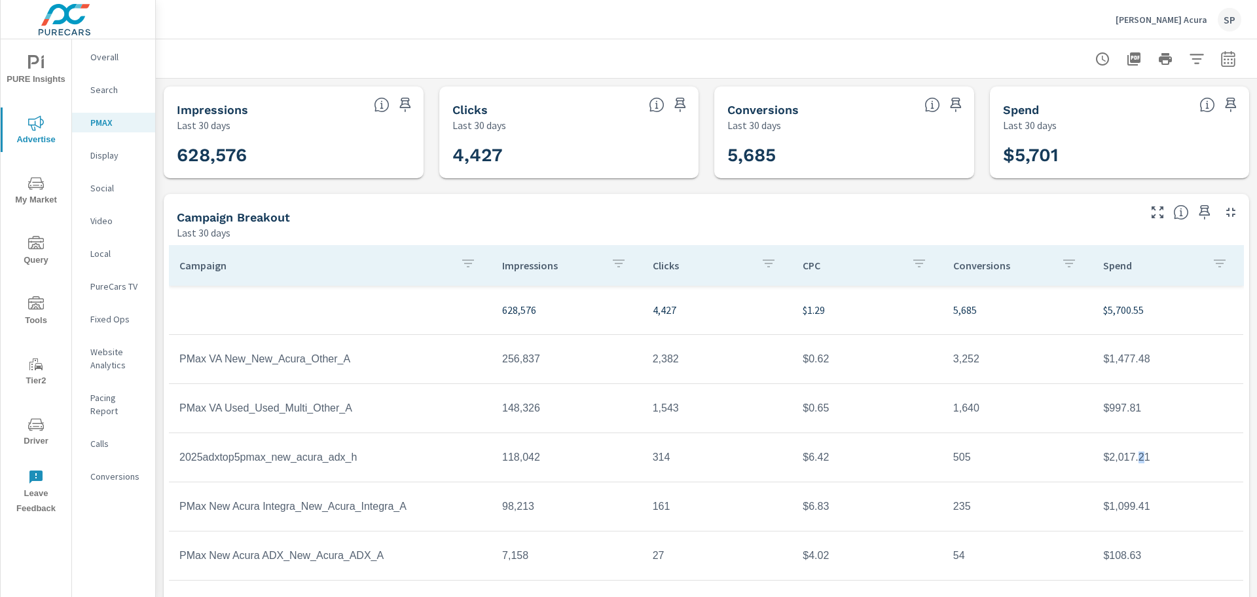
click at [1130, 450] on td "$2,017.21" at bounding box center [1168, 457] width 151 height 33
click at [1127, 461] on td "$2,017.21" at bounding box center [1168, 457] width 151 height 33
click at [1174, 14] on div "[PERSON_NAME] Acura SP" at bounding box center [1179, 20] width 126 height 24
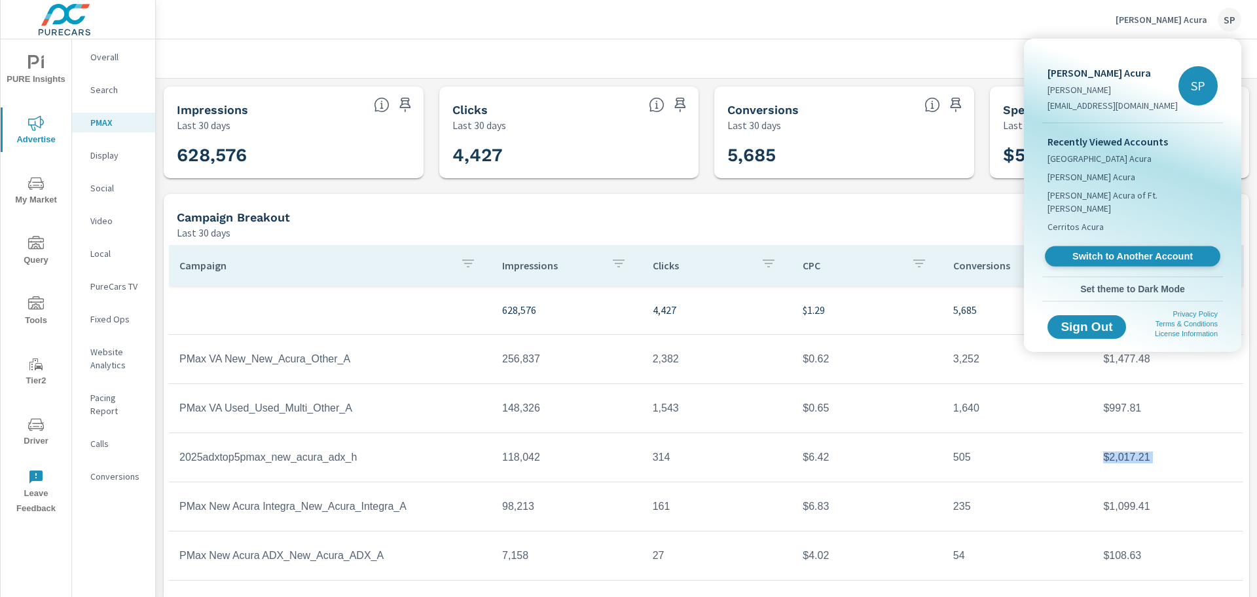
click at [1121, 249] on link "Switch to Another Account" at bounding box center [1132, 256] width 175 height 20
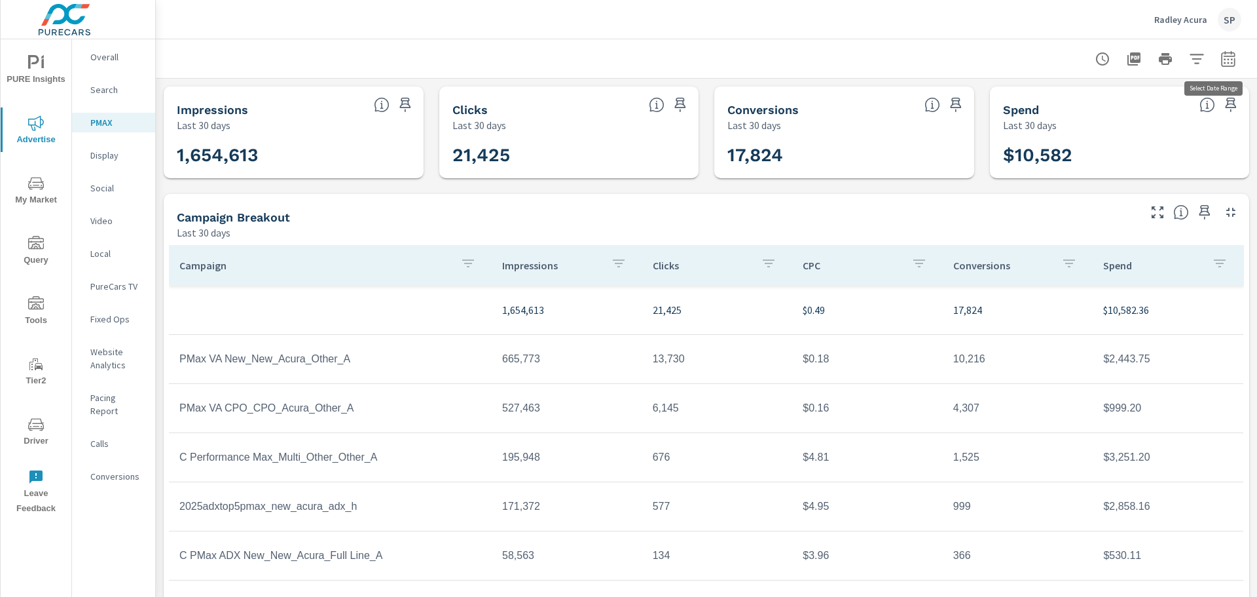
click at [1223, 56] on icon "button" at bounding box center [1228, 58] width 14 height 16
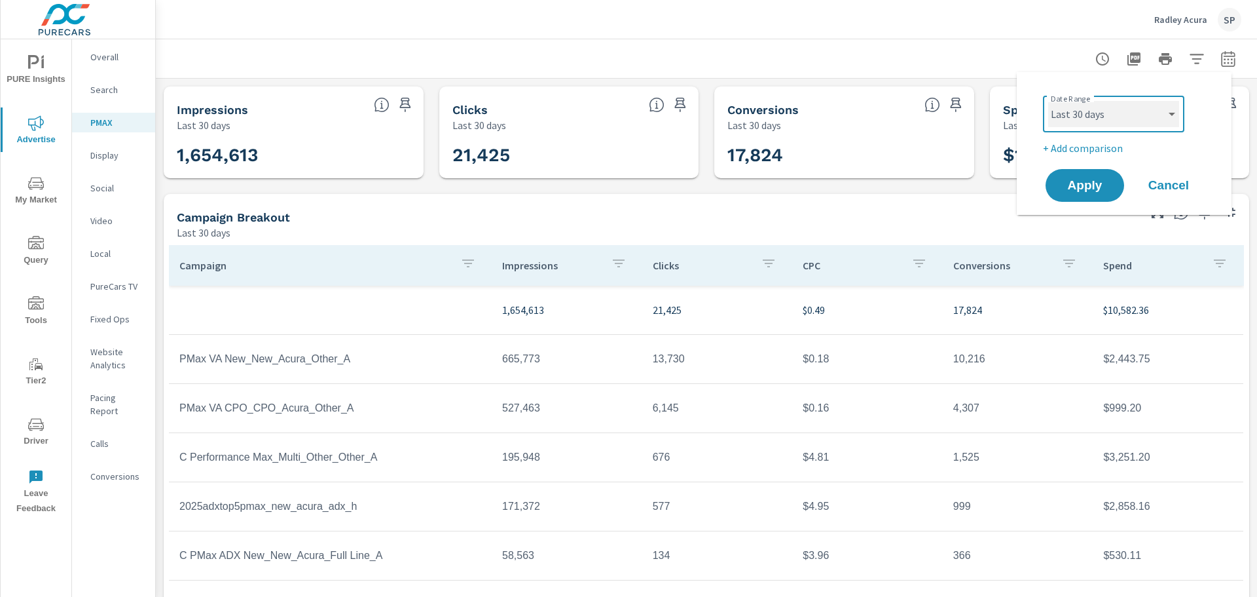
click at [1154, 112] on select "Custom [DATE] Last week Last 7 days Last 14 days Last 30 days Last 45 days Last…" at bounding box center [1113, 114] width 131 height 26
click at [1048, 101] on select "Custom [DATE] Last week Last 7 days Last 14 days Last 30 days Last 45 days Last…" at bounding box center [1113, 114] width 131 height 26
select select "Last month"
click at [1067, 179] on span "Apply" at bounding box center [1085, 185] width 54 height 12
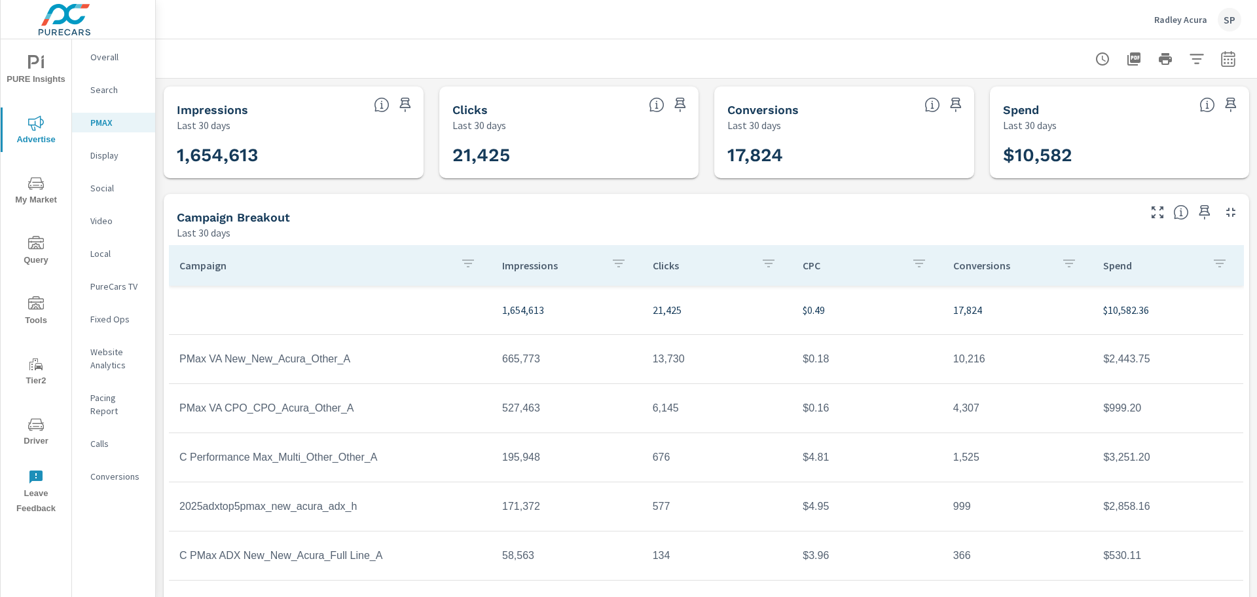
click at [1117, 504] on td "$2,858.16" at bounding box center [1168, 506] width 151 height 33
copy td "$2,858.16"
click at [1223, 22] on div "SP" at bounding box center [1230, 20] width 24 height 24
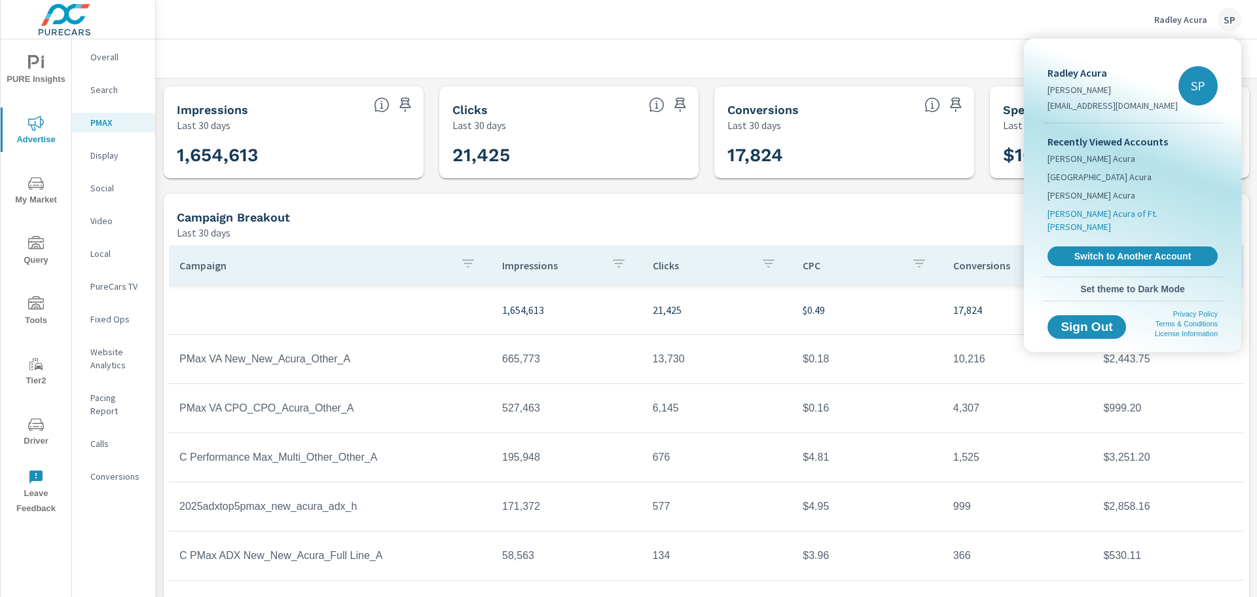
click at [1082, 210] on span "[PERSON_NAME] Acura of Ft. [PERSON_NAME]" at bounding box center [1133, 220] width 170 height 26
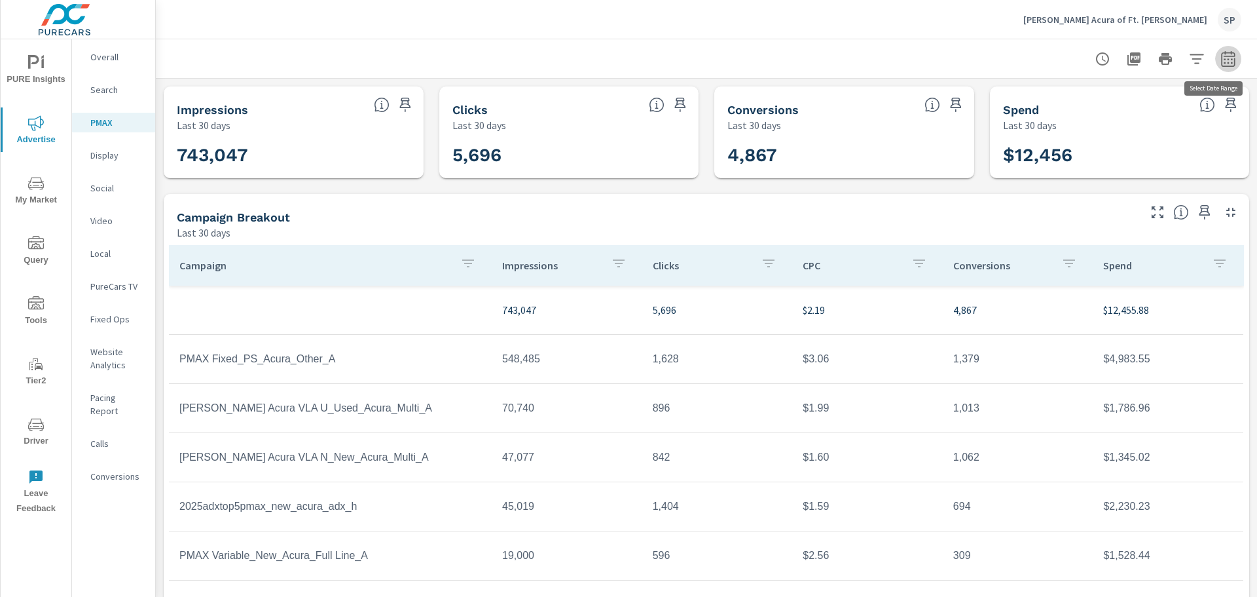
click at [1221, 58] on icon "button" at bounding box center [1229, 59] width 16 height 16
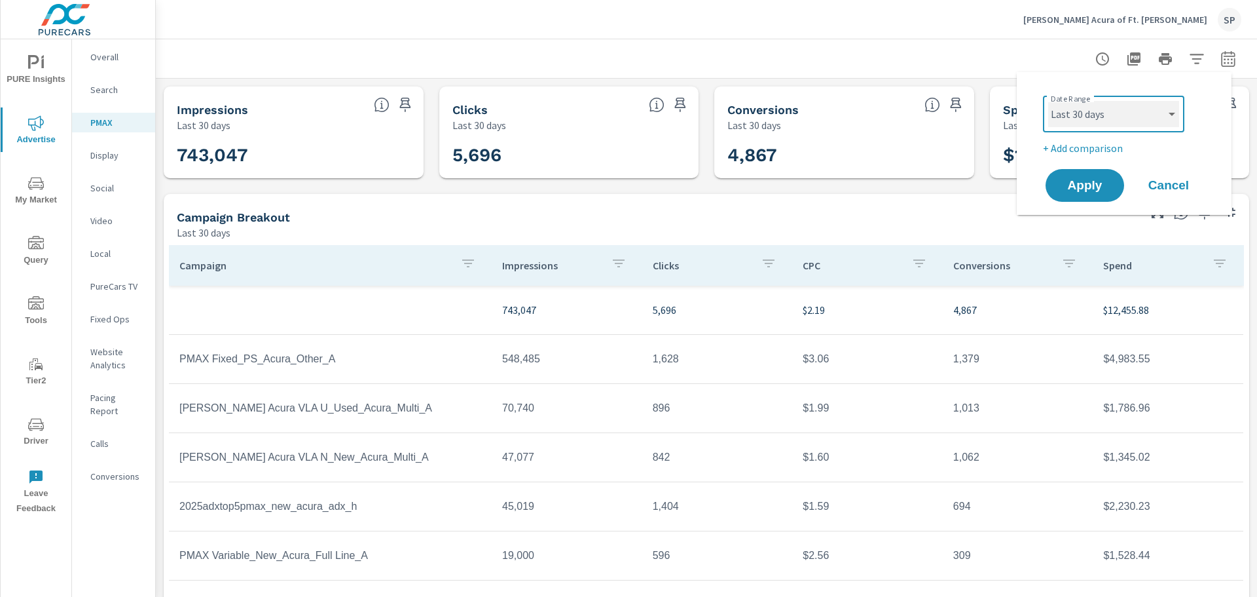
click at [1101, 121] on select "Custom [DATE] Last week Last 7 days Last 14 days Last 30 days Last 45 days Last…" at bounding box center [1113, 114] width 131 height 26
click at [1048, 101] on select "Custom [DATE] Last week Last 7 days Last 14 days Last 30 days Last 45 days Last…" at bounding box center [1113, 114] width 131 height 26
select select "Last month"
click at [1083, 187] on span "Apply" at bounding box center [1085, 185] width 54 height 12
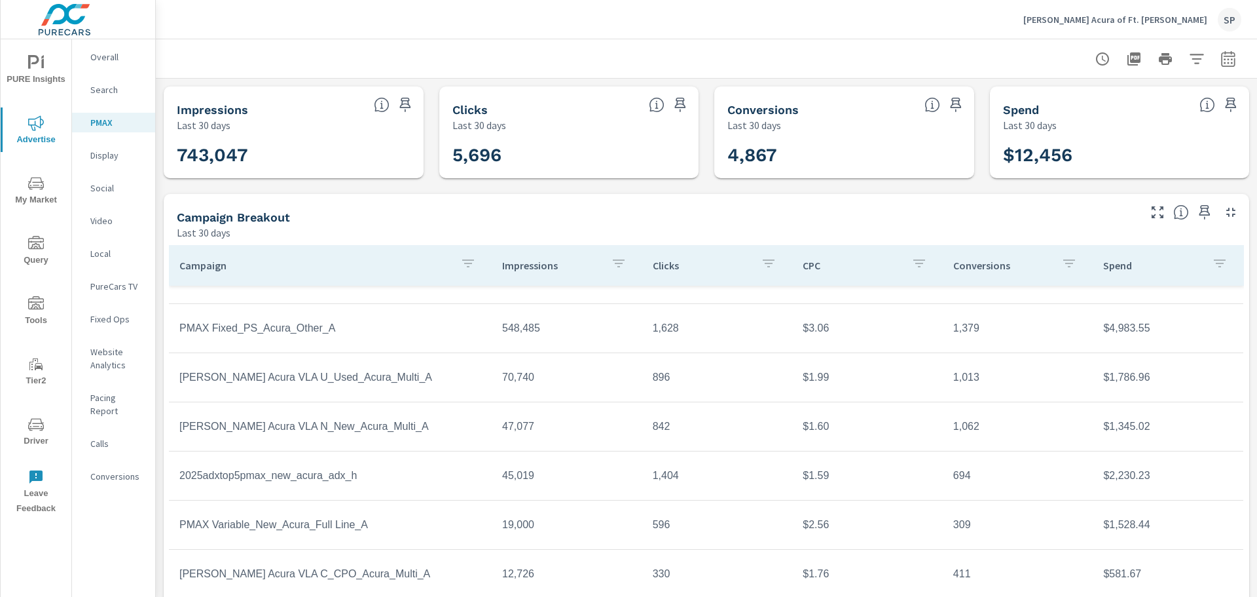
scroll to position [48, 0]
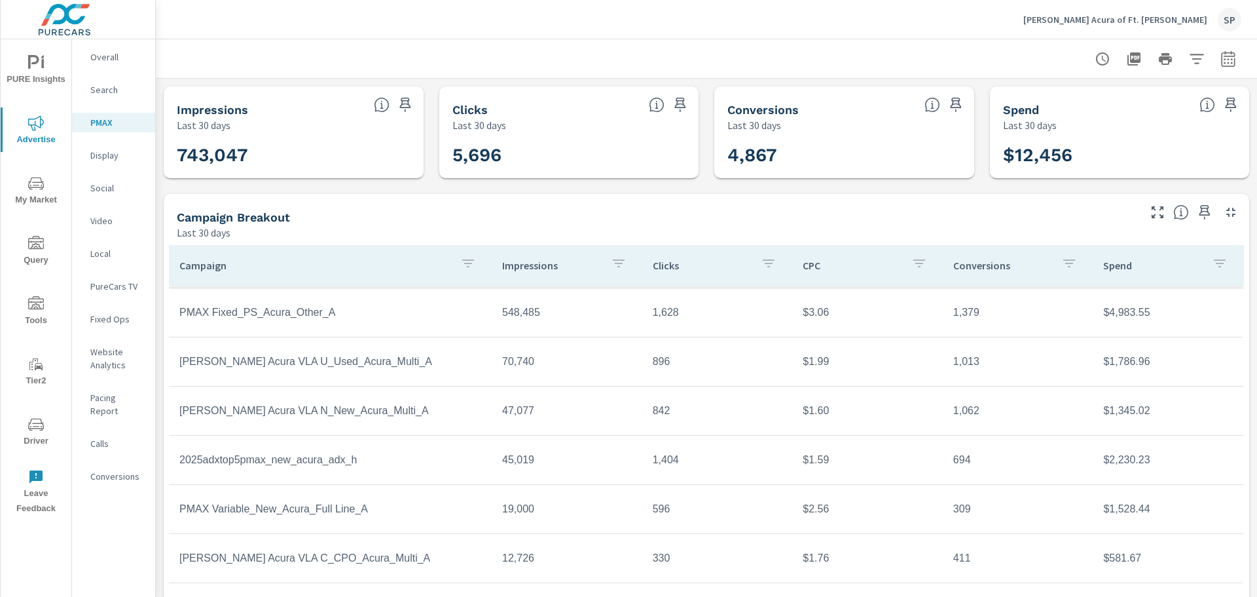
click at [1105, 459] on td "$2,230.23" at bounding box center [1168, 459] width 151 height 33
copy td "$2,230.23"
